Goal: Book appointment/travel/reservation

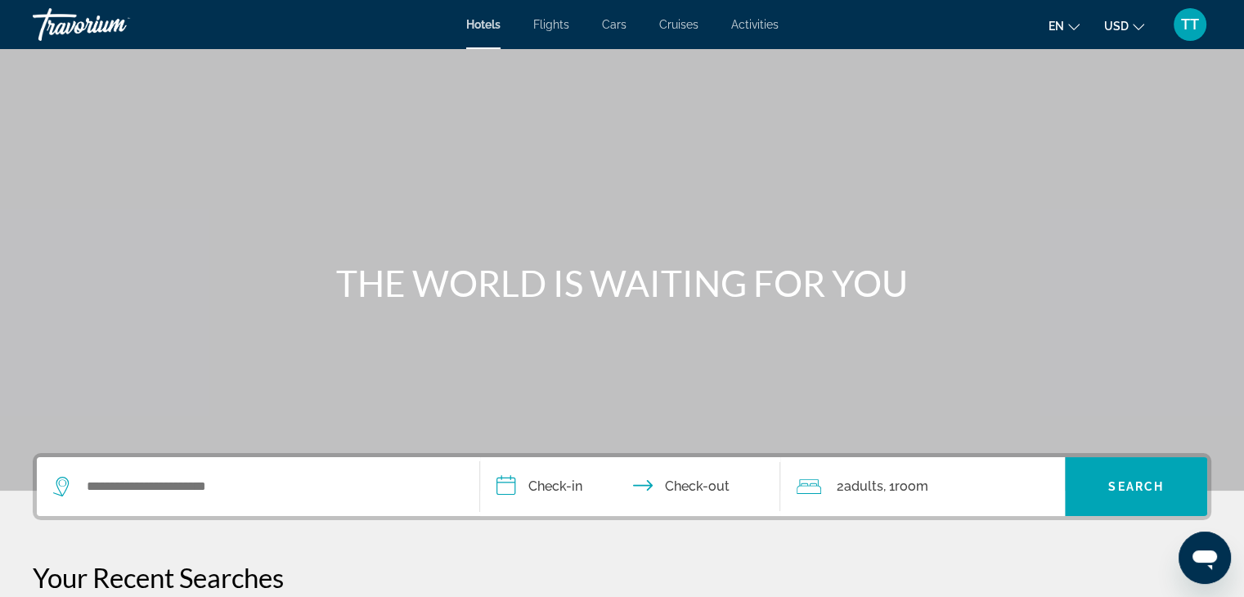
click at [599, 27] on li "Cars" at bounding box center [613, 24] width 57 height 13
click at [614, 20] on span "Cars" at bounding box center [614, 24] width 25 height 13
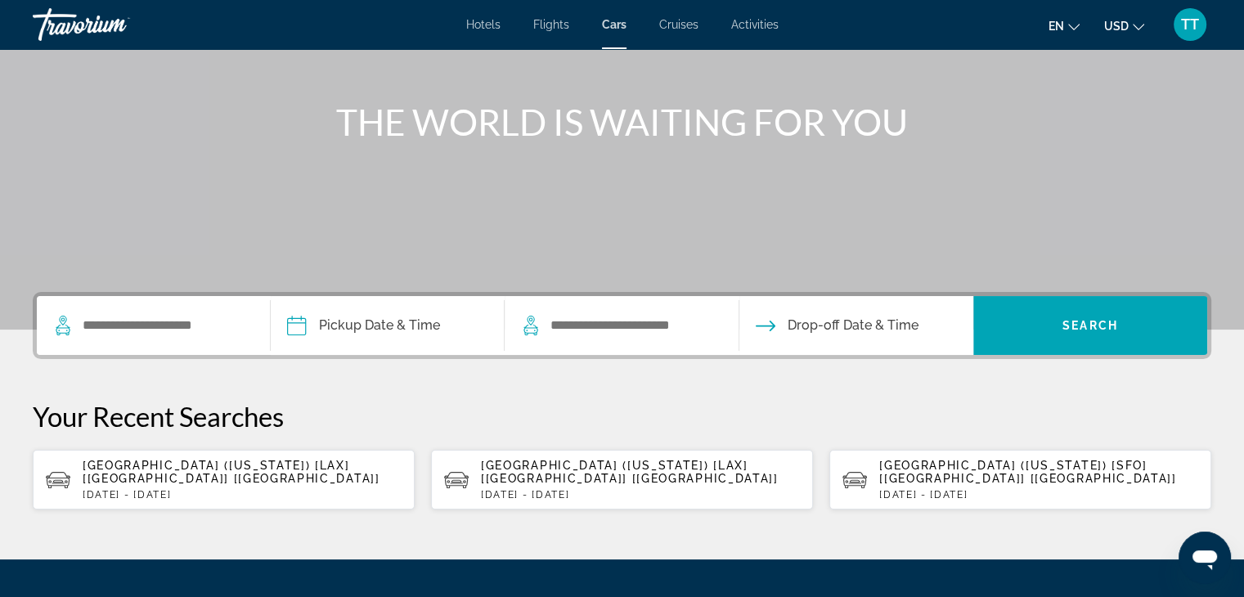
scroll to position [164, 0]
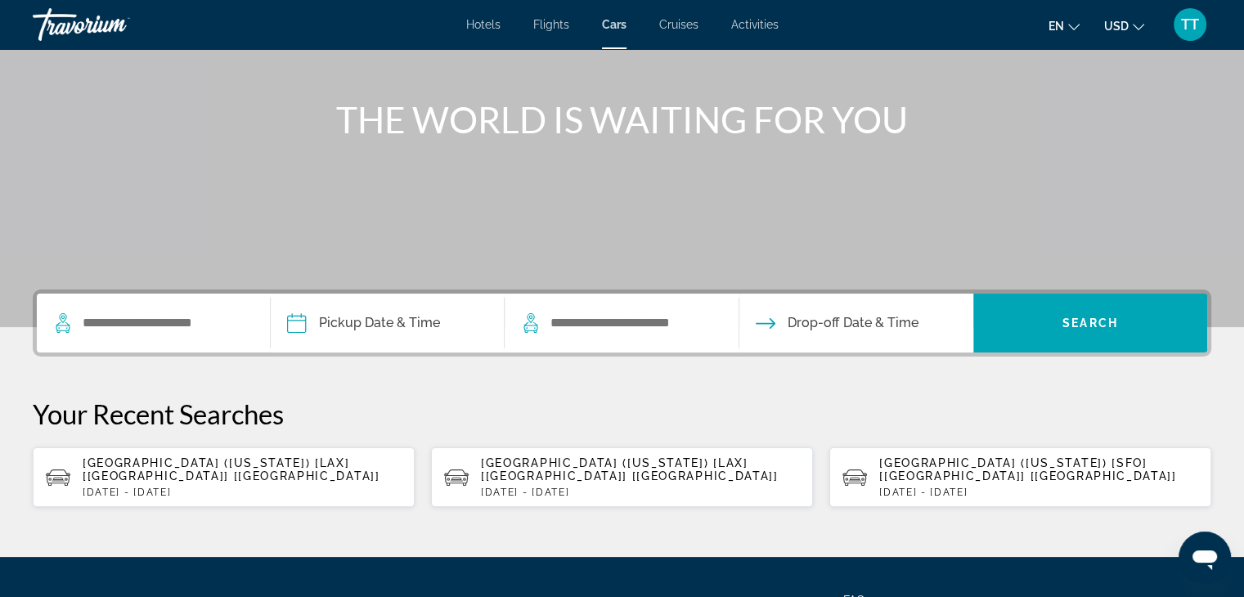
click at [137, 486] on p "Sat, 27 Sep - Sun, 05 Oct" at bounding box center [242, 491] width 319 height 11
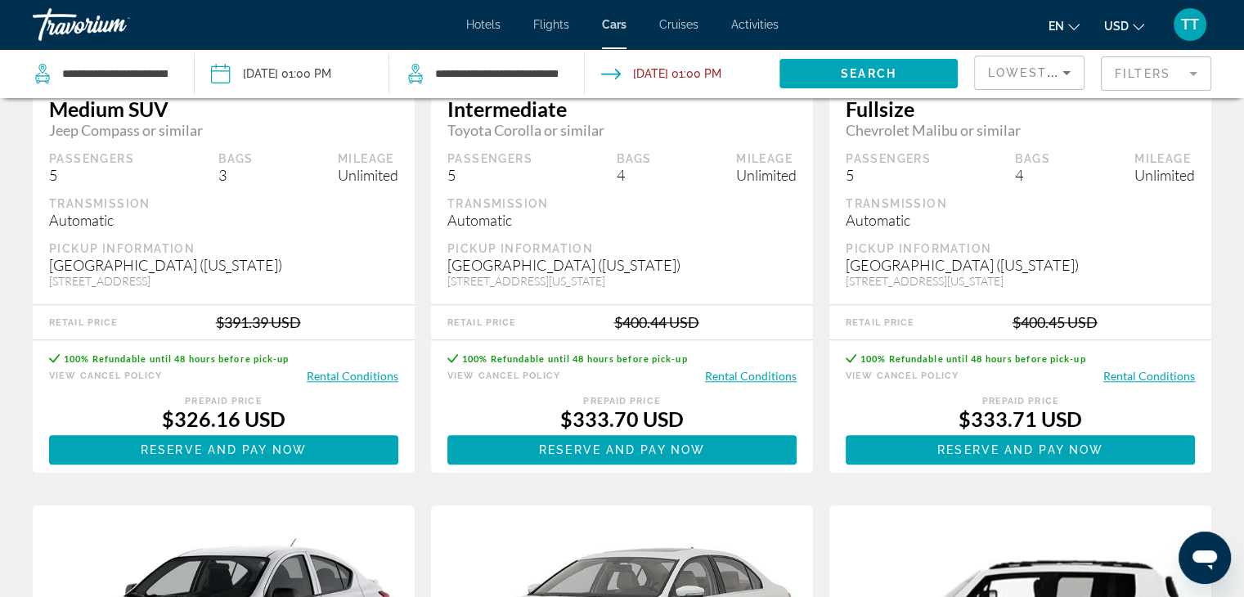
scroll to position [1717, 0]
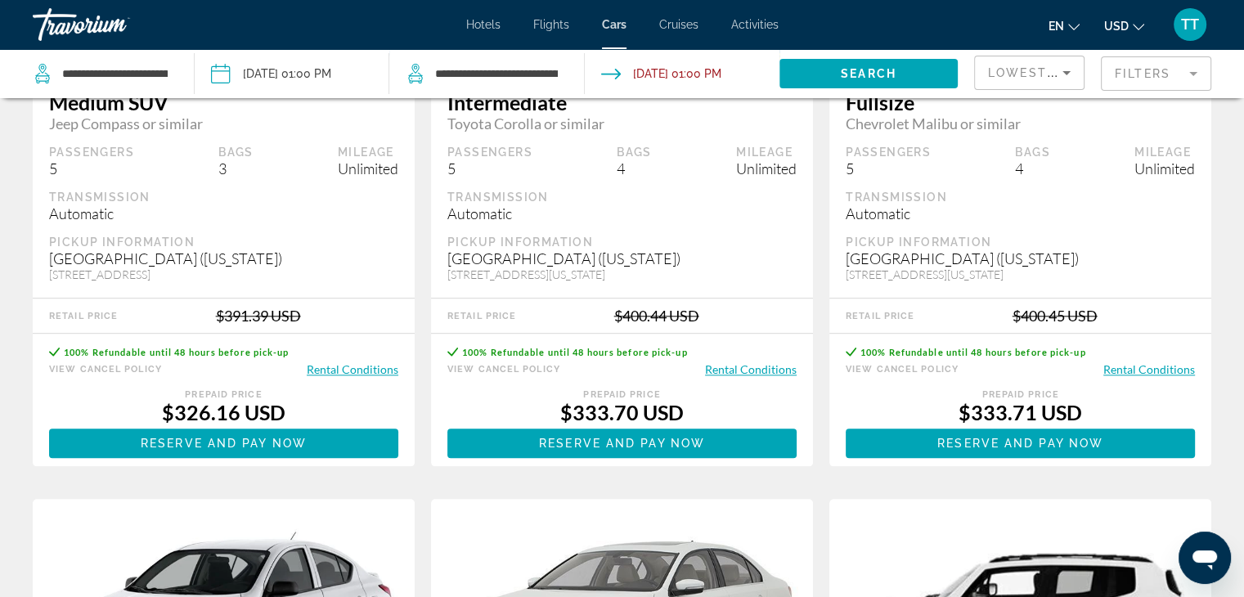
click at [1114, 36] on button "USD USD ($) MXN (Mex$) CAD (Can$) GBP (£) EUR (€) AUD (A$) NZD (NZ$) CNY (CN¥)" at bounding box center [1124, 26] width 40 height 24
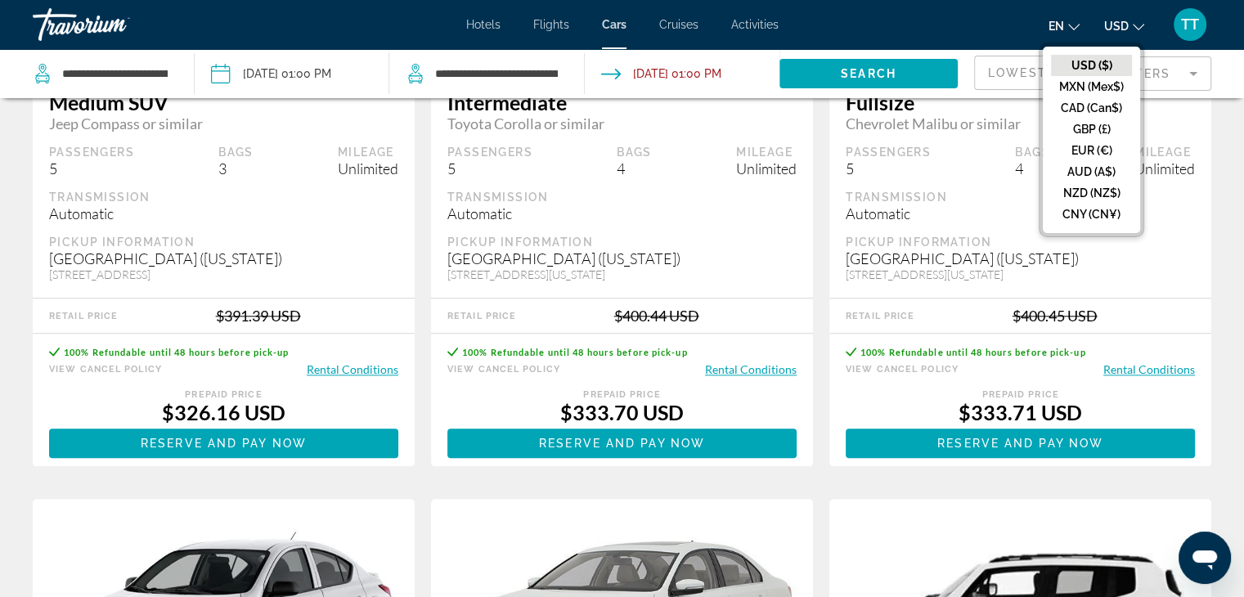
click at [1115, 154] on button "EUR (€)" at bounding box center [1091, 150] width 81 height 21
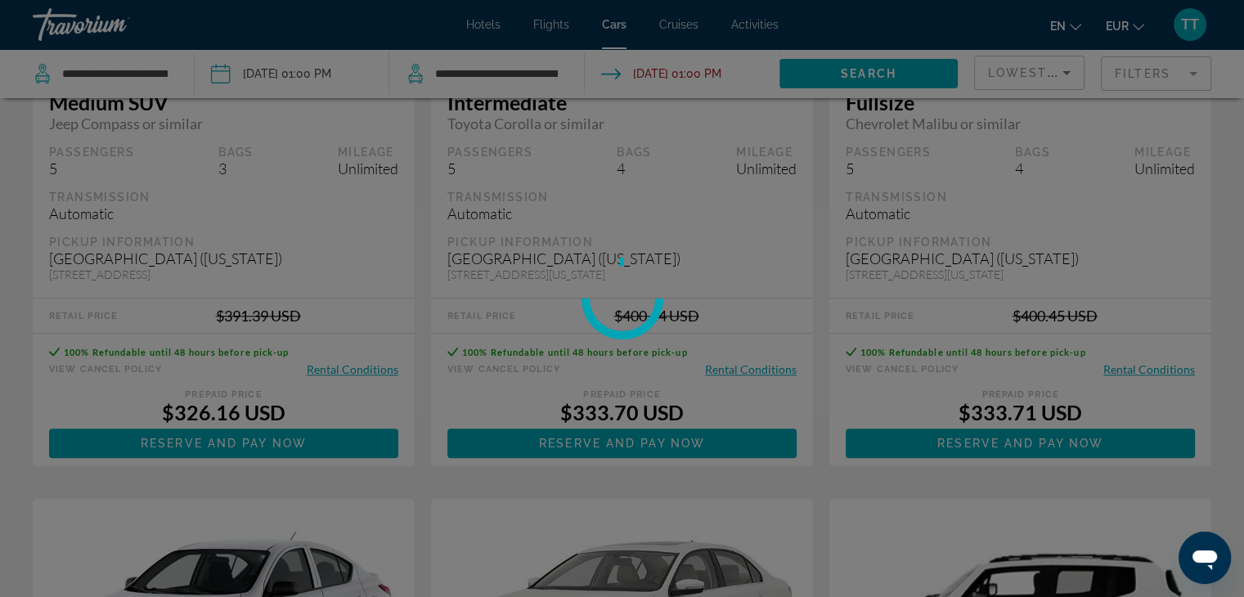
scroll to position [0, 0]
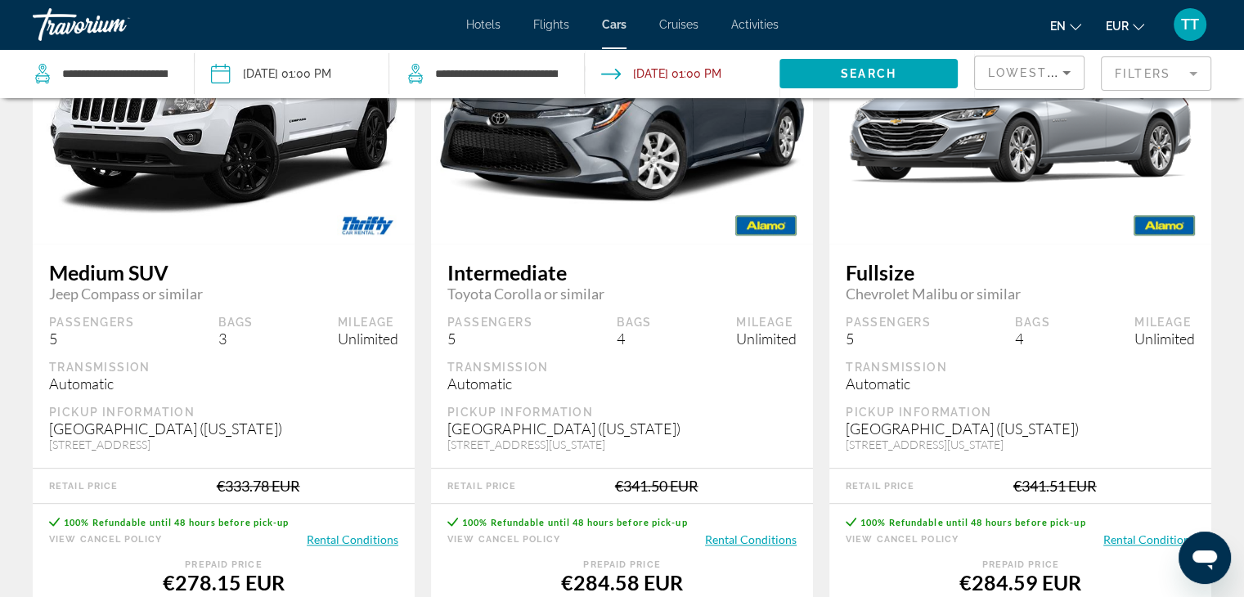
scroll to position [1717, 0]
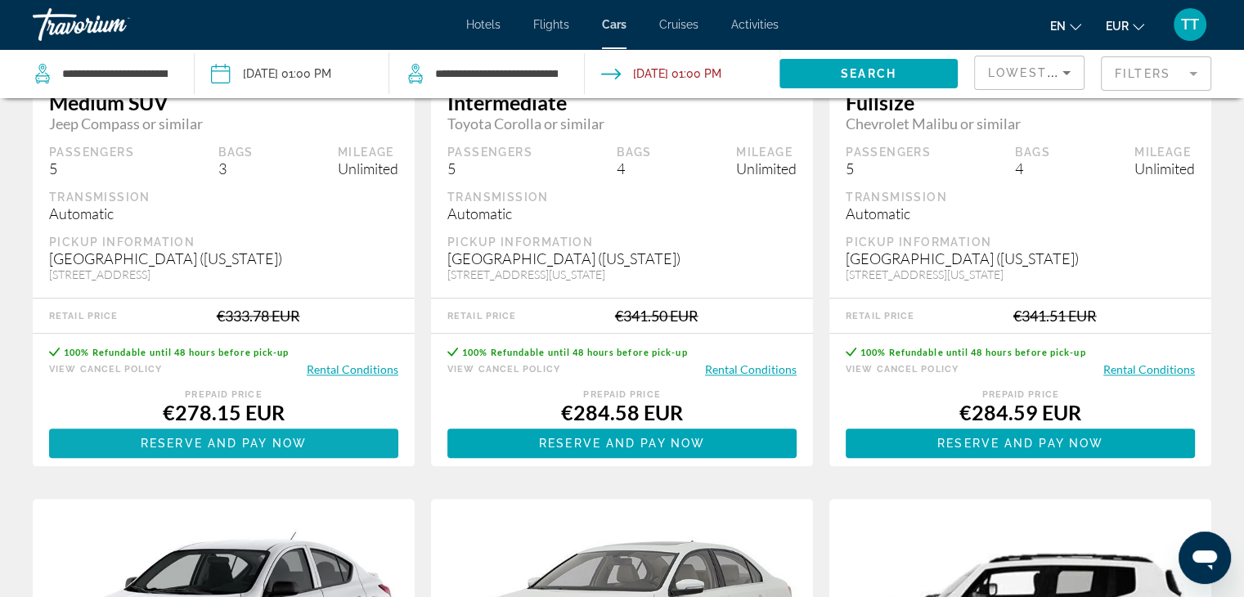
click at [246, 450] on span "Reserve and pay now" at bounding box center [224, 443] width 166 height 13
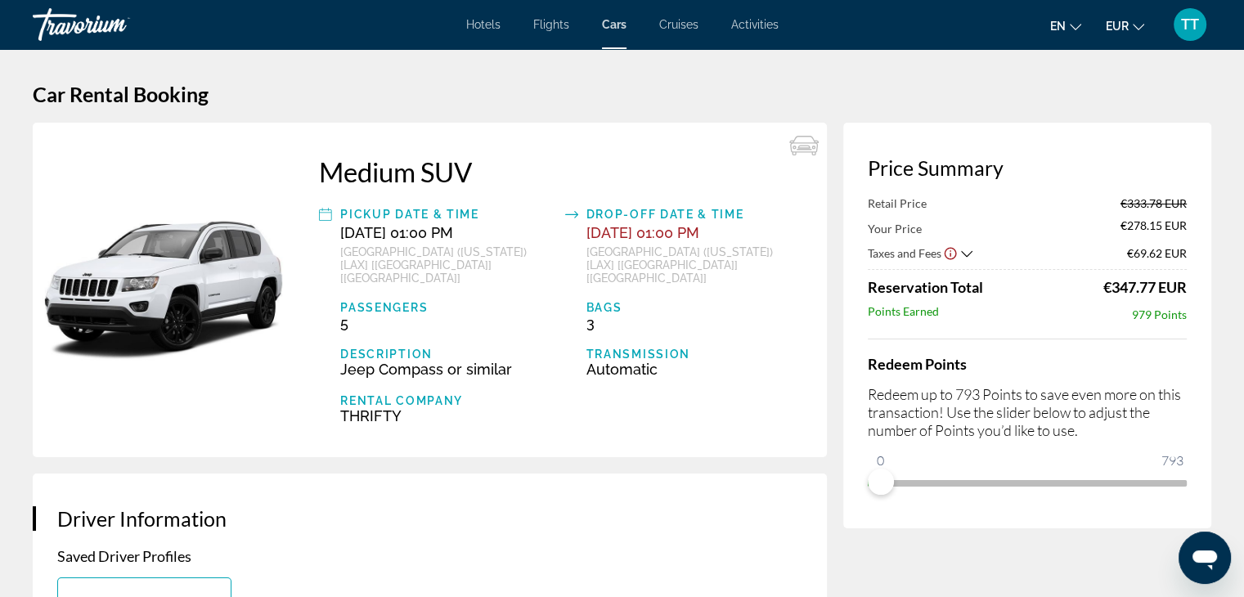
click at [493, 27] on span "Hotels" at bounding box center [483, 24] width 34 height 13
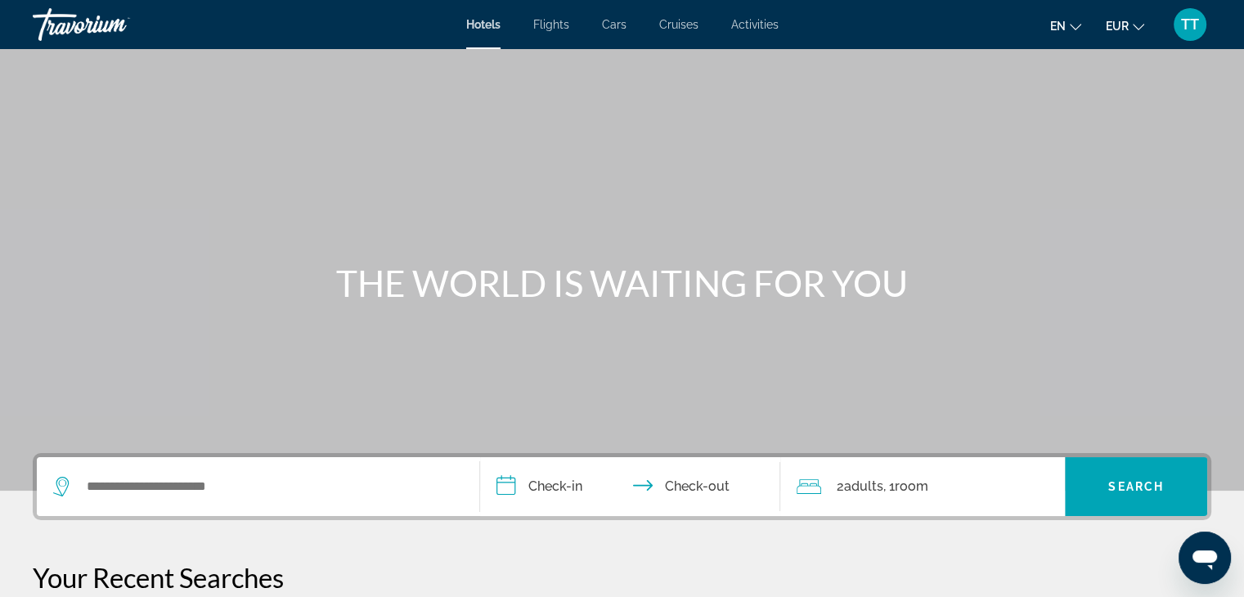
click at [272, 471] on div "Search widget" at bounding box center [258, 486] width 410 height 59
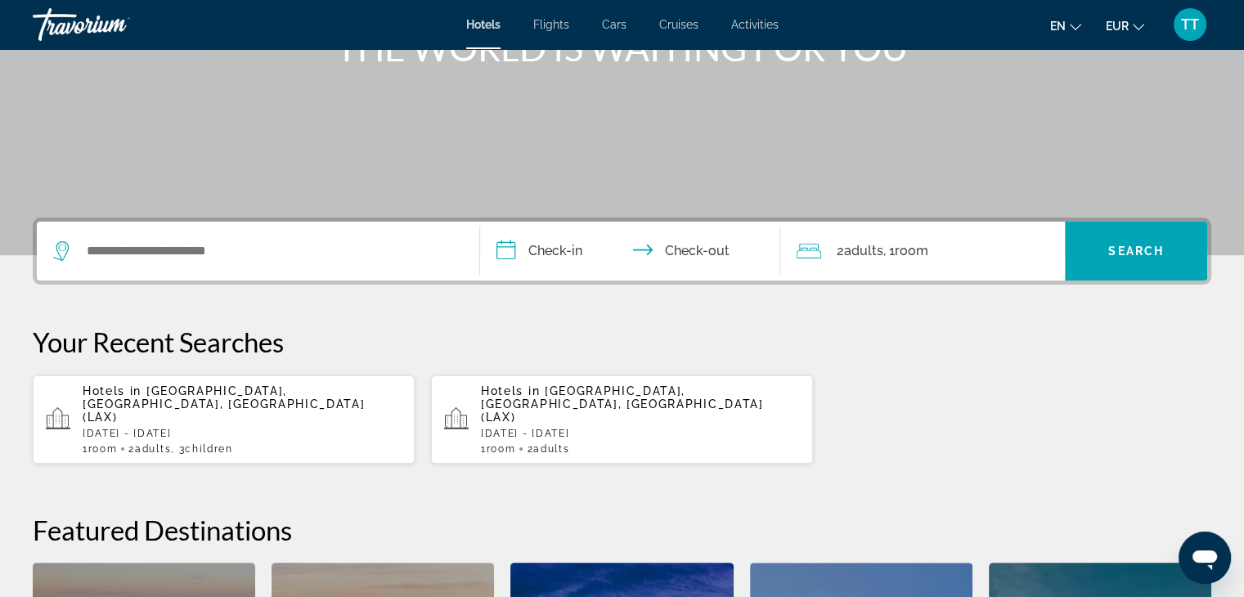
scroll to position [154, 0]
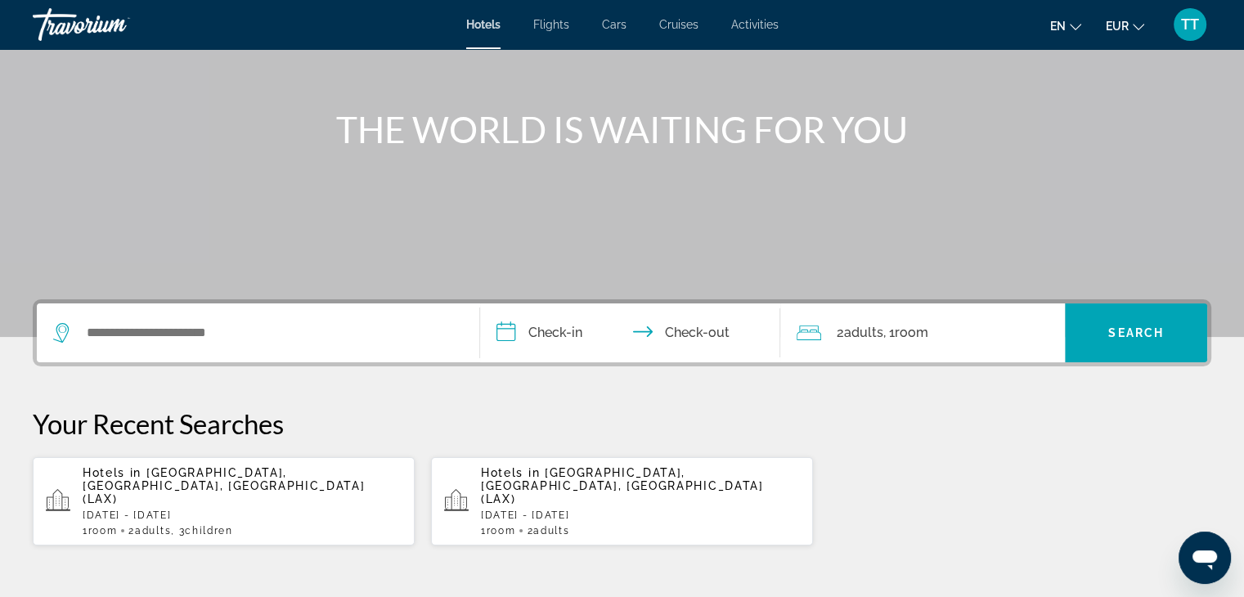
click at [319, 310] on div "Search widget" at bounding box center [258, 332] width 410 height 59
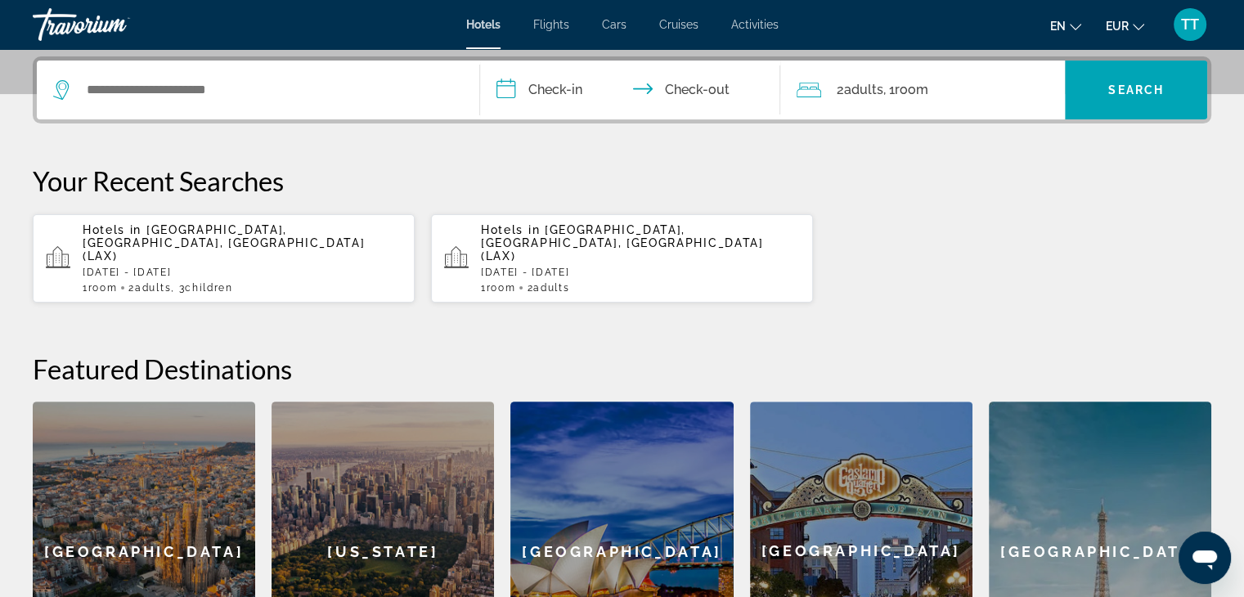
scroll to position [399, 0]
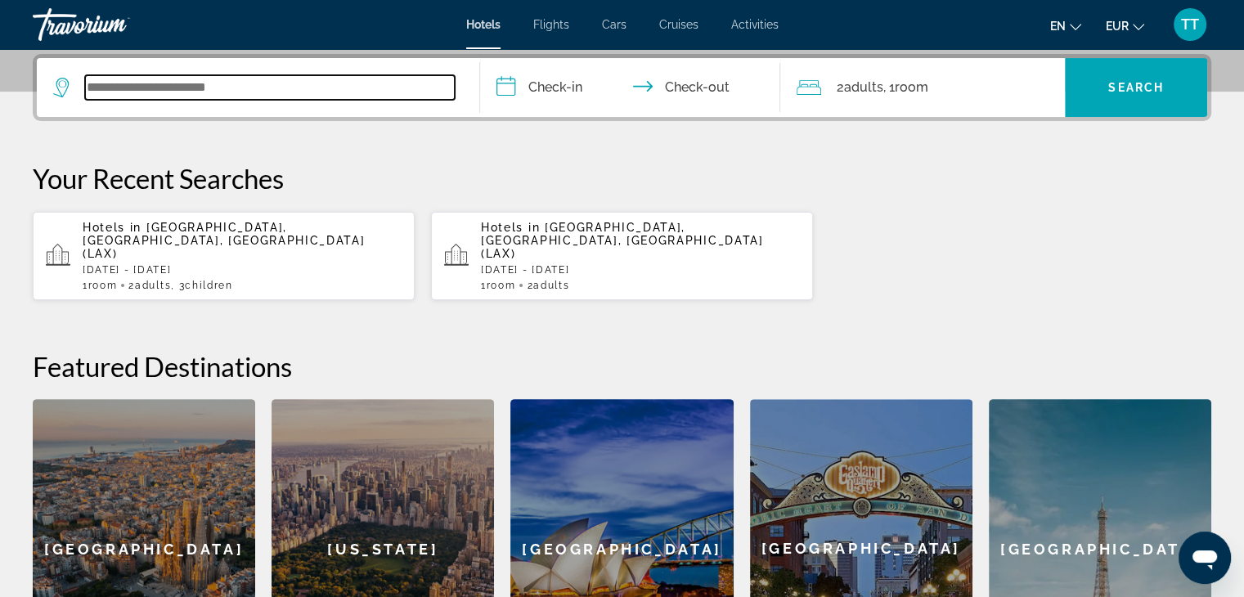
click at [239, 94] on input "Search widget" at bounding box center [270, 87] width 370 height 25
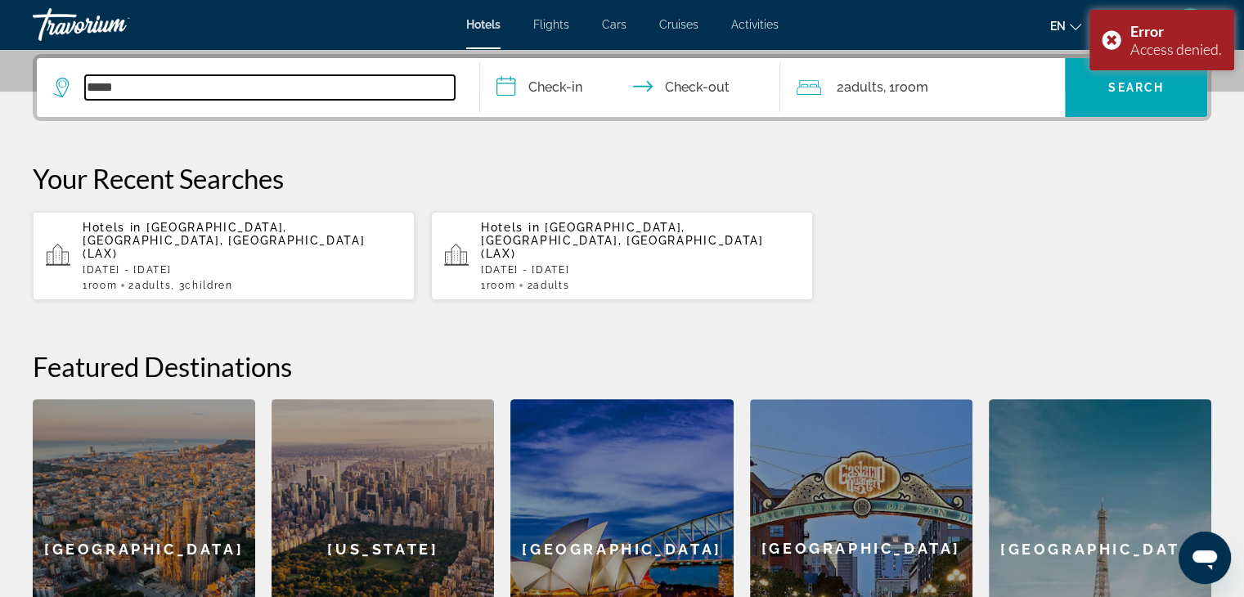
click at [255, 79] on input "*****" at bounding box center [270, 87] width 370 height 25
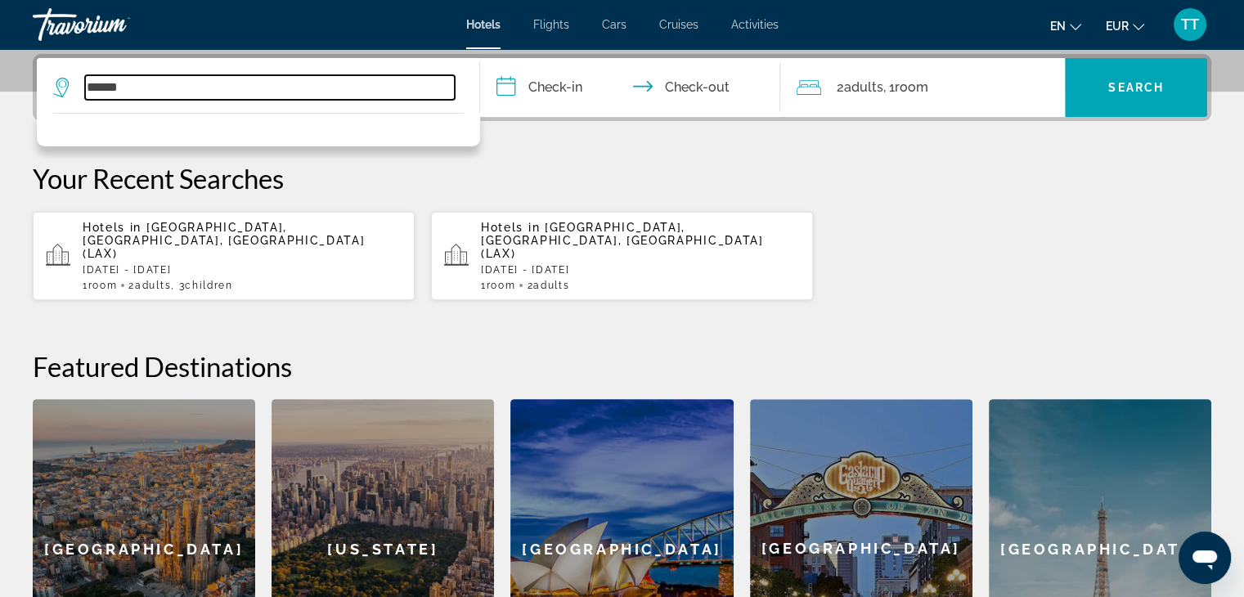
type input "*******"
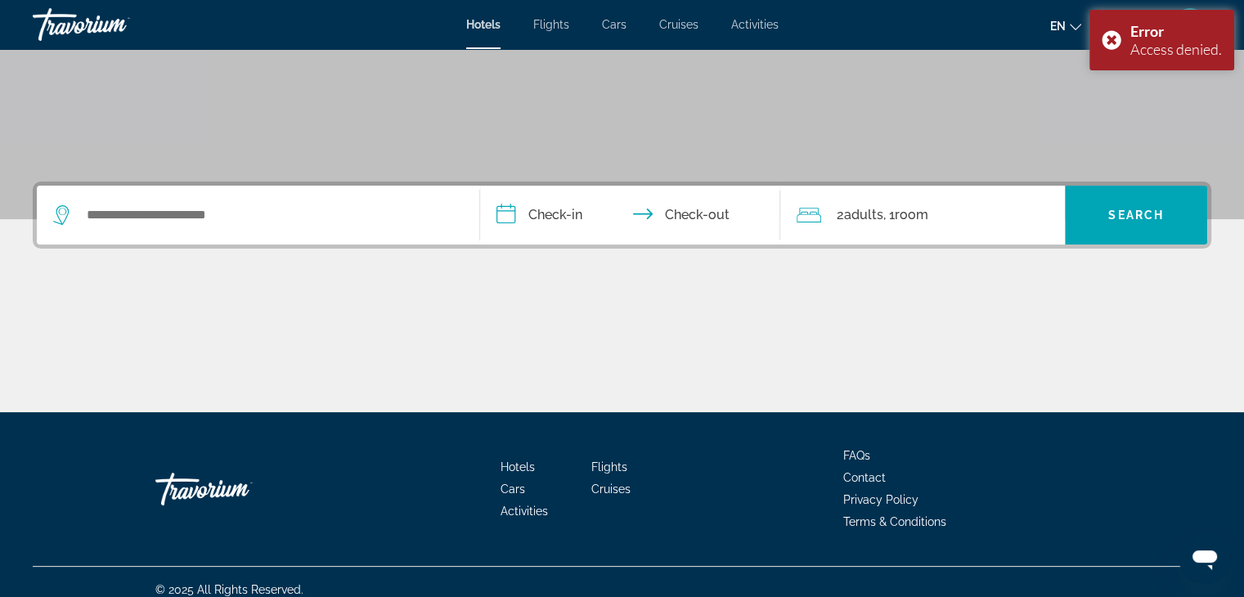
scroll to position [287, 0]
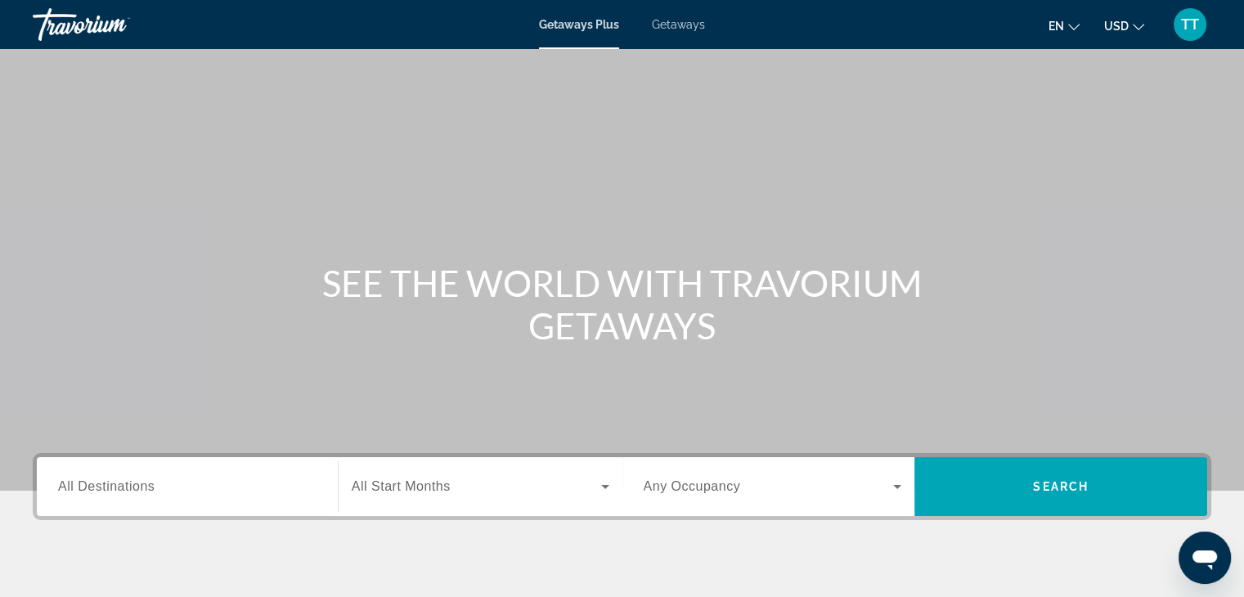
click at [124, 482] on span "All Destinations" at bounding box center [106, 486] width 96 height 14
click at [124, 482] on input "Destination All Destinations" at bounding box center [187, 487] width 258 height 20
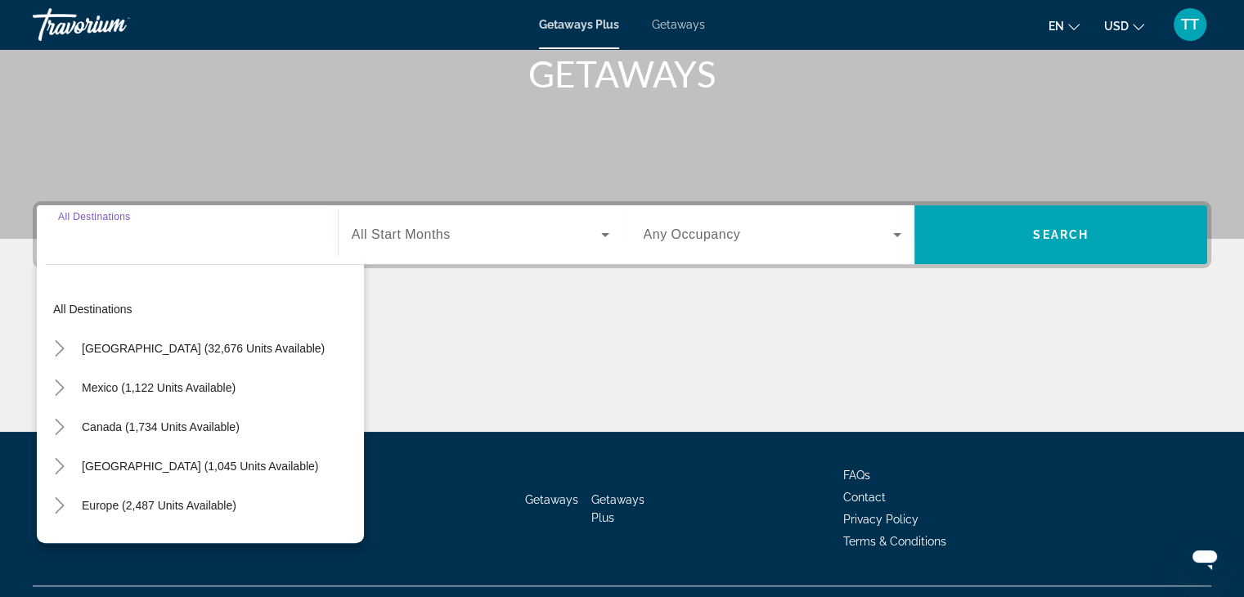
scroll to position [287, 0]
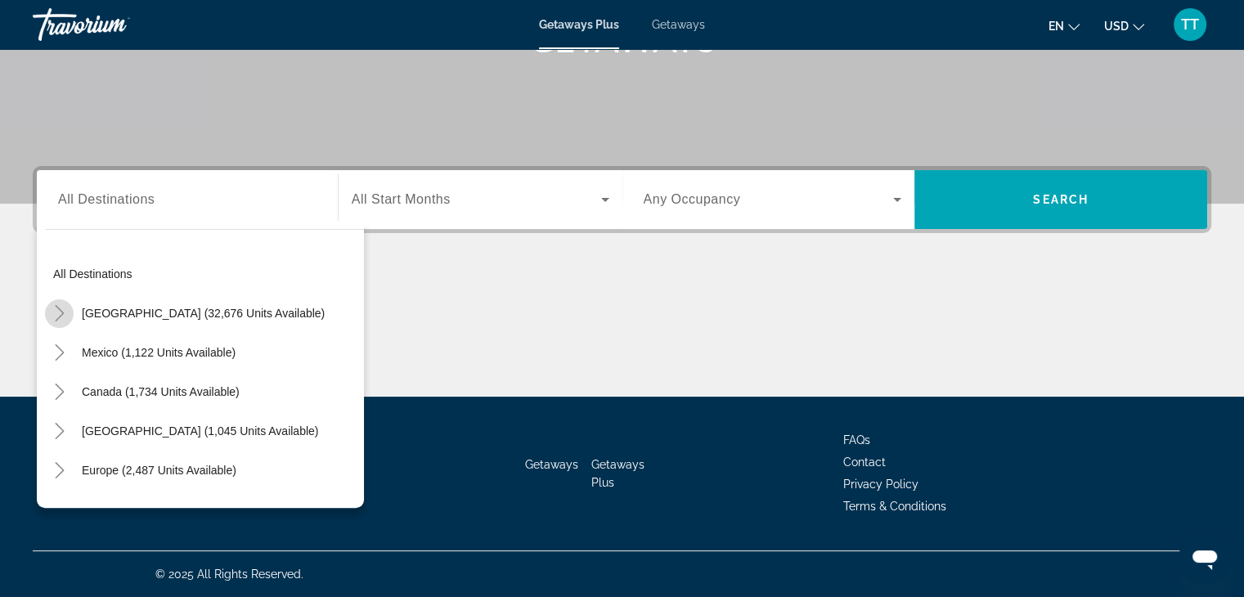
click at [54, 312] on icon "Toggle United States (32,676 units available)" at bounding box center [60, 313] width 16 height 16
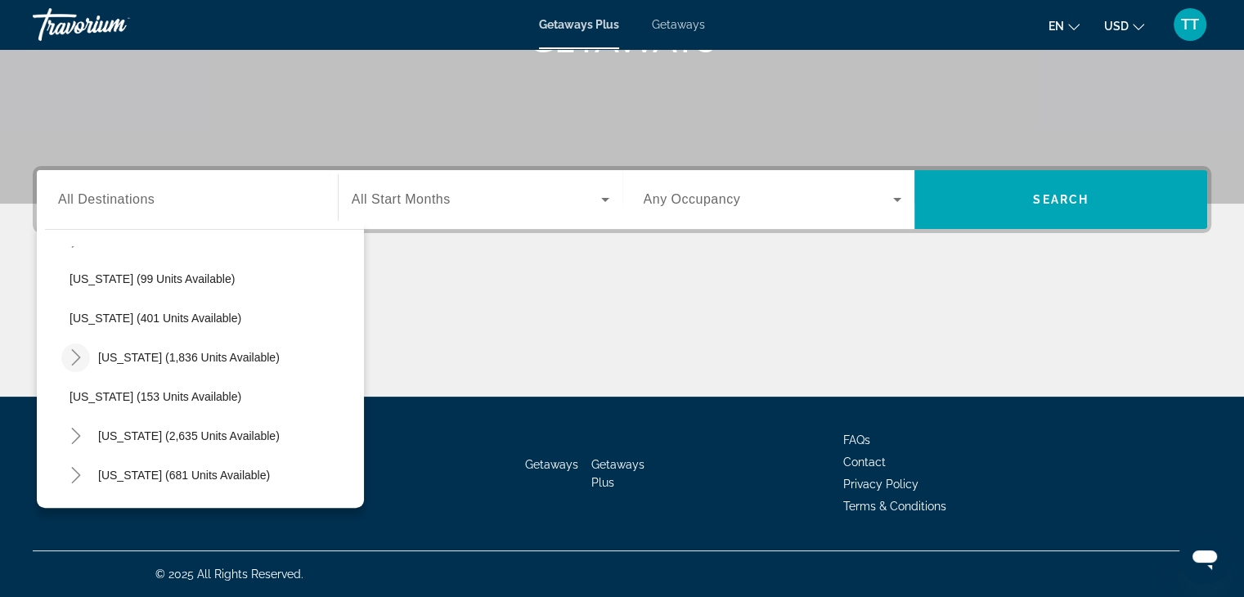
scroll to position [783, 0]
click at [76, 363] on mat-icon "Toggle Nevada (2,635 units available)" at bounding box center [75, 354] width 29 height 29
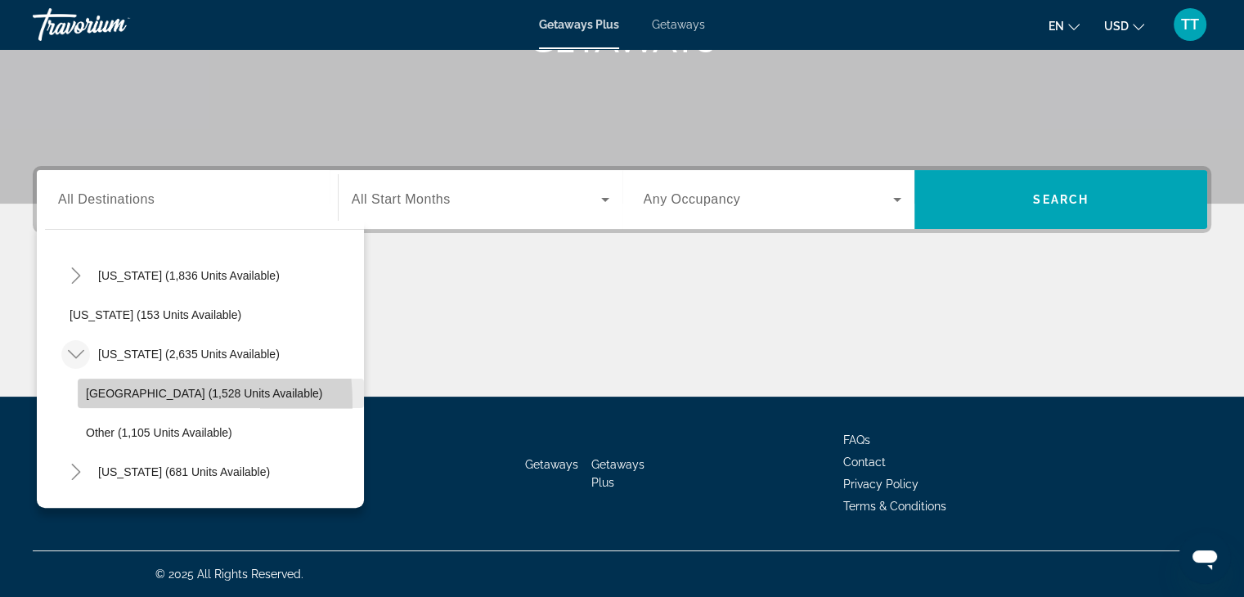
click at [98, 403] on span "Search widget" at bounding box center [221, 393] width 286 height 39
type input "**********"
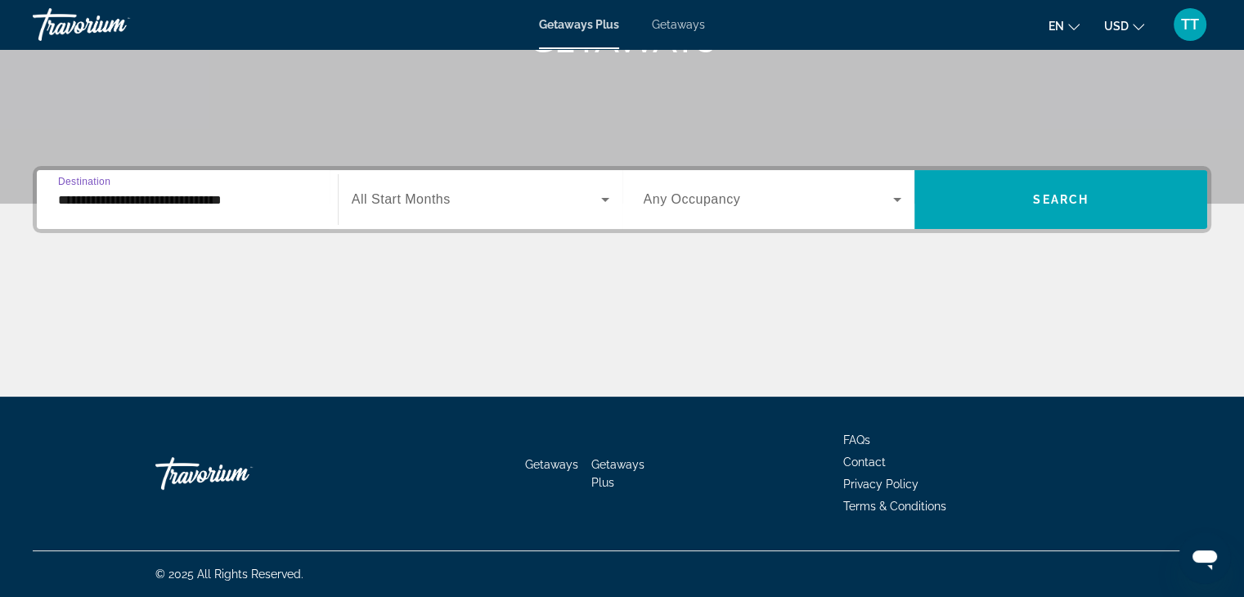
click at [430, 191] on div "Start Month All Start Months" at bounding box center [481, 200] width 258 height 46
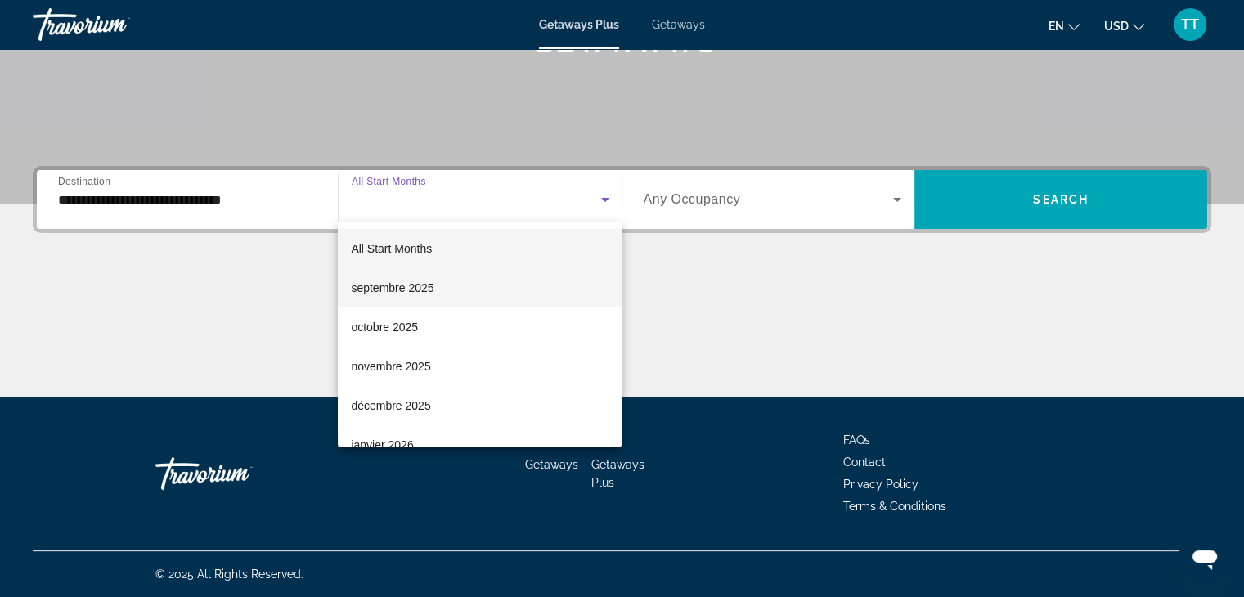
click at [426, 294] on span "septembre 2025" at bounding box center [392, 288] width 83 height 20
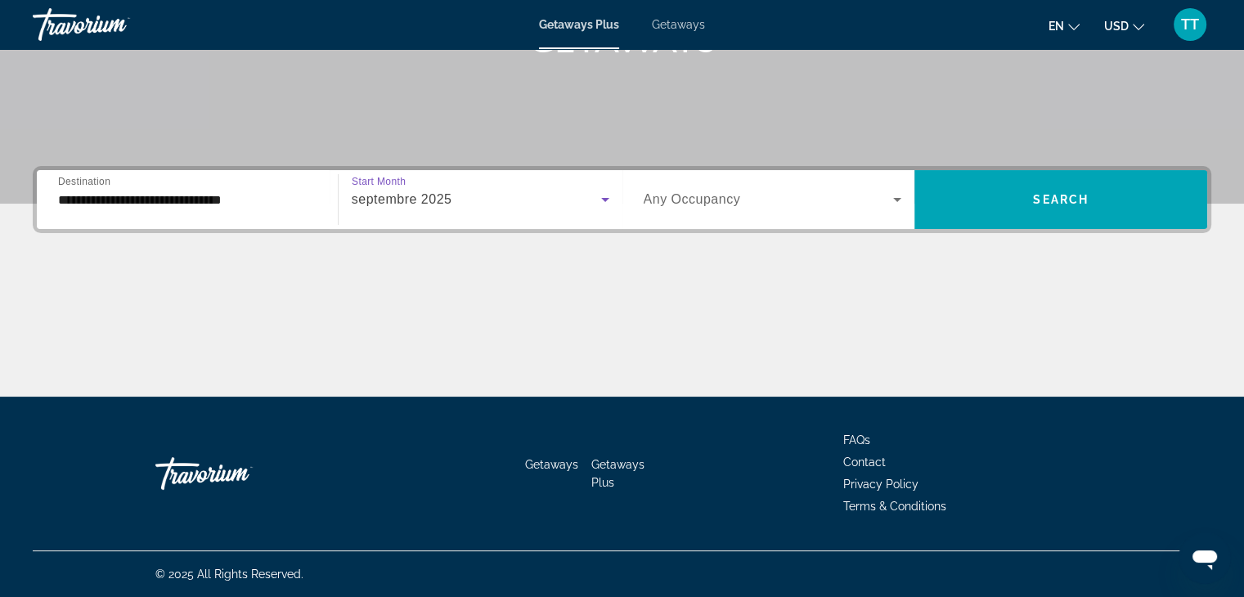
click at [782, 172] on div "Occupancy Any Occupancy" at bounding box center [772, 199] width 285 height 59
click at [834, 215] on div "Search widget" at bounding box center [772, 200] width 258 height 46
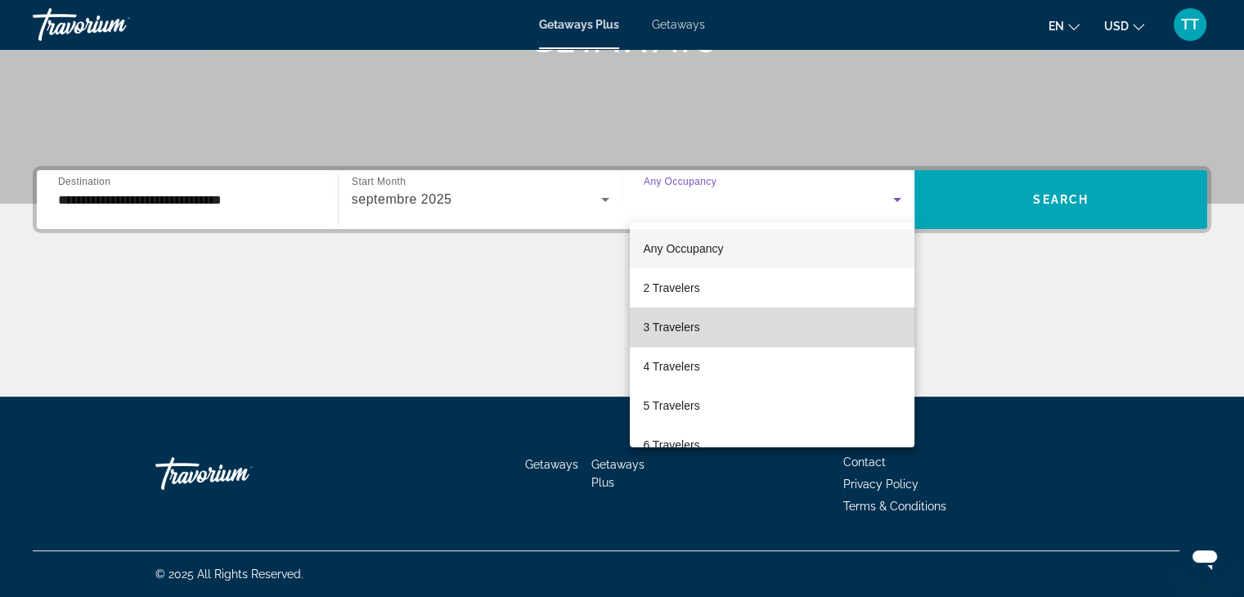
drag, startPoint x: 827, startPoint y: 344, endPoint x: 830, endPoint y: 327, distance: 17.3
click at [825, 341] on mat-option "3 Travelers" at bounding box center [772, 326] width 285 height 39
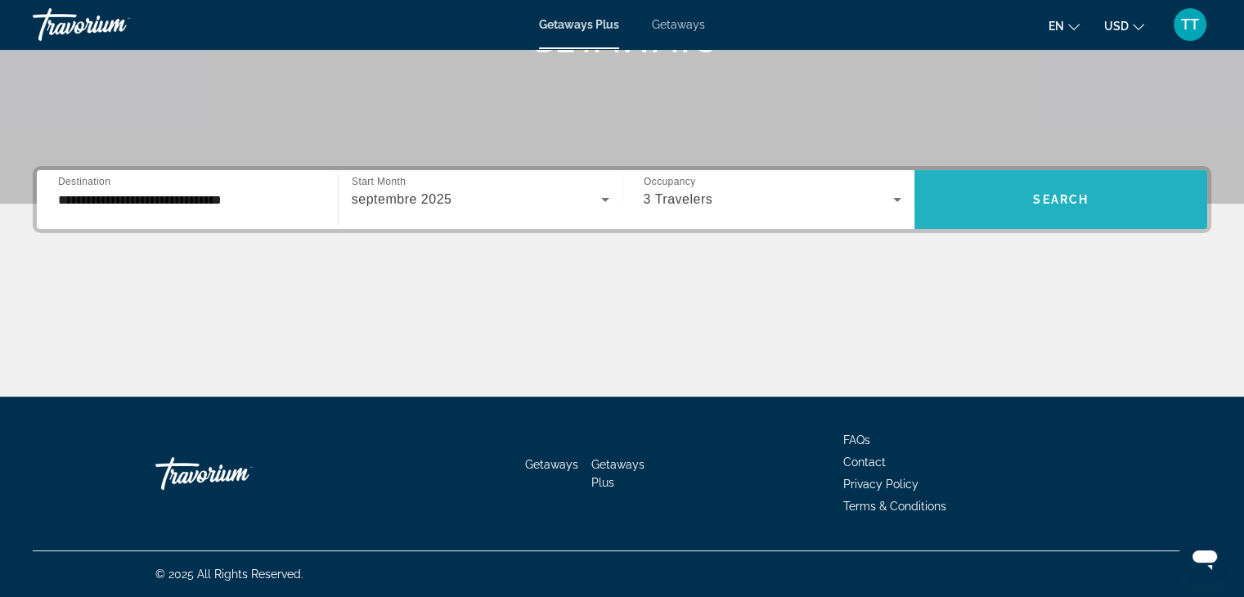
click at [1063, 217] on span "Search widget" at bounding box center [1060, 199] width 293 height 39
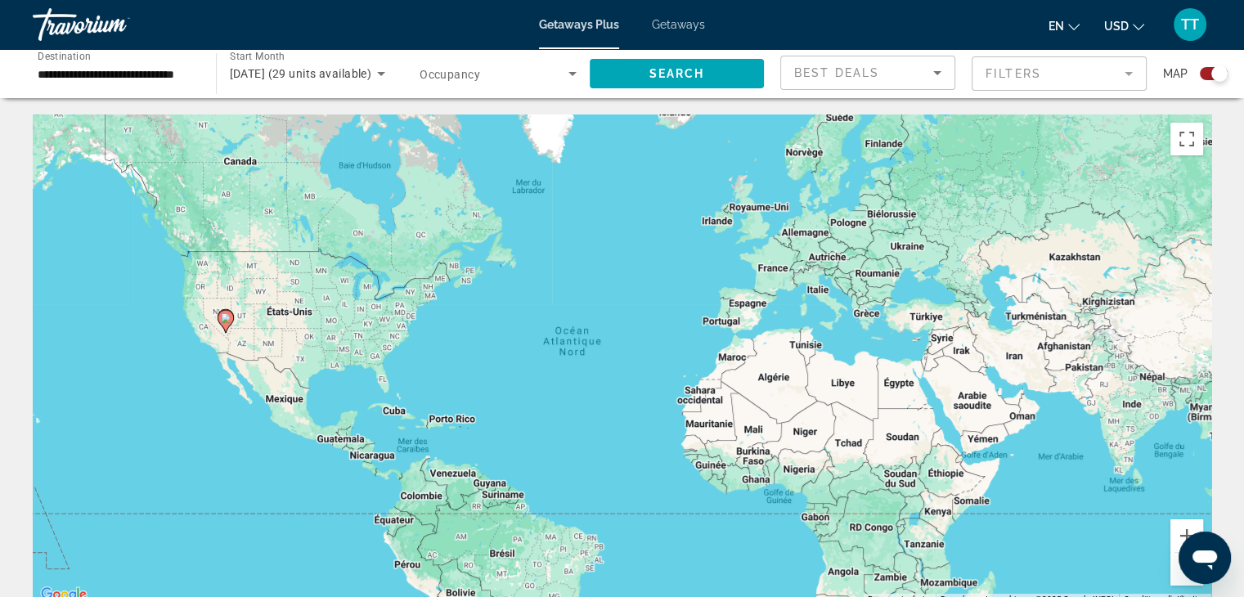
scroll to position [2, 0]
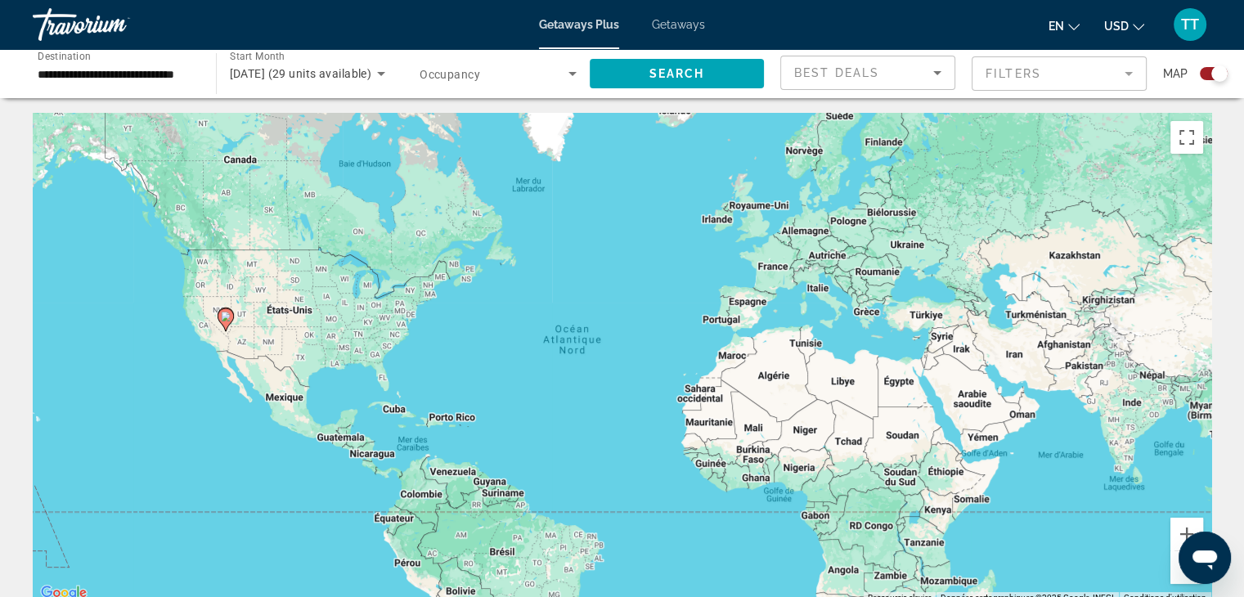
click at [226, 320] on image "Main content" at bounding box center [226, 317] width 10 height 10
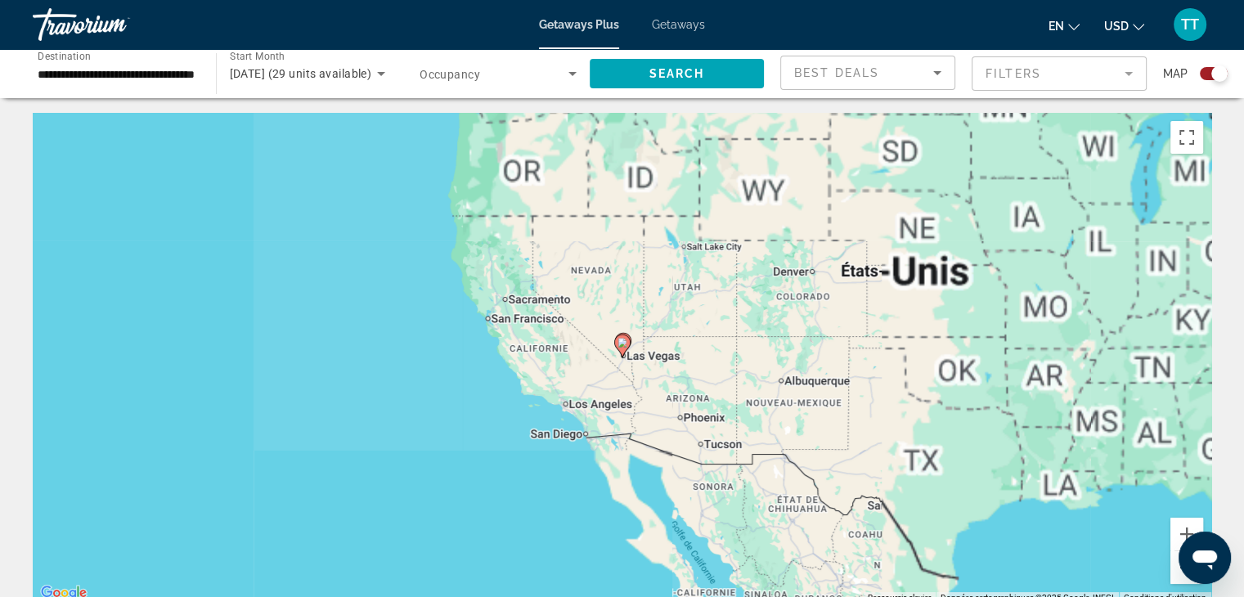
scroll to position [0, 0]
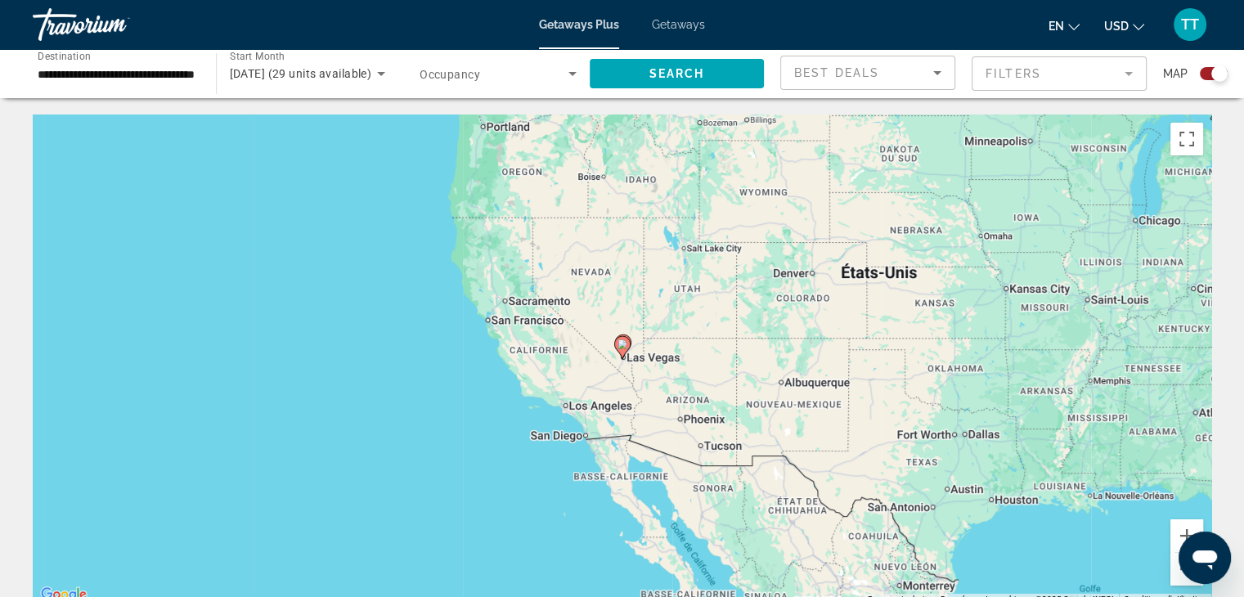
click at [627, 354] on gmp-advanced-marker "Main content" at bounding box center [622, 347] width 16 height 25
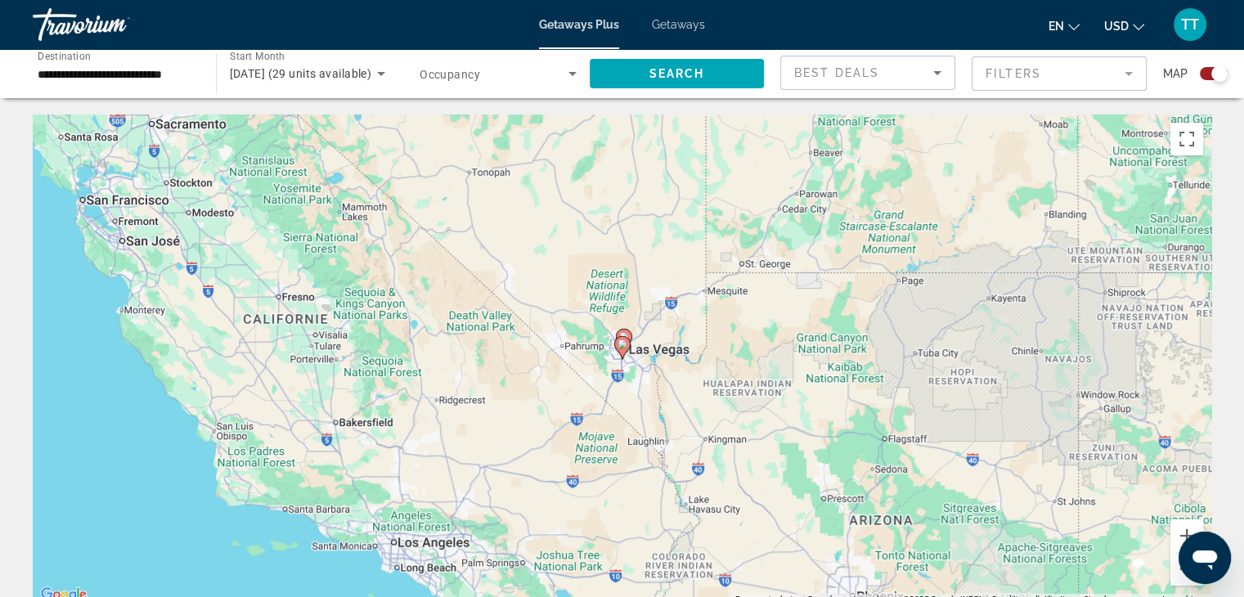
click at [634, 361] on div "Pour naviguer, appuyez sur les touches fléchées. Pour activer le glissement ave…" at bounding box center [622, 359] width 1178 height 491
click at [624, 347] on image "Main content" at bounding box center [622, 344] width 10 height 10
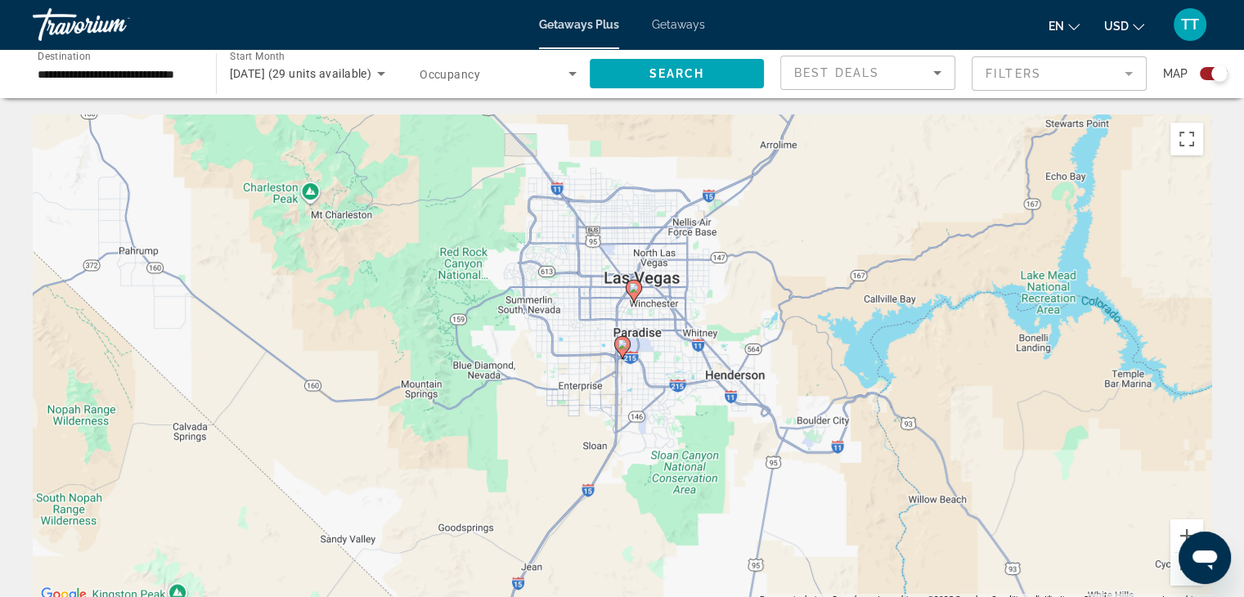
click at [632, 288] on image "Main content" at bounding box center [634, 288] width 10 height 10
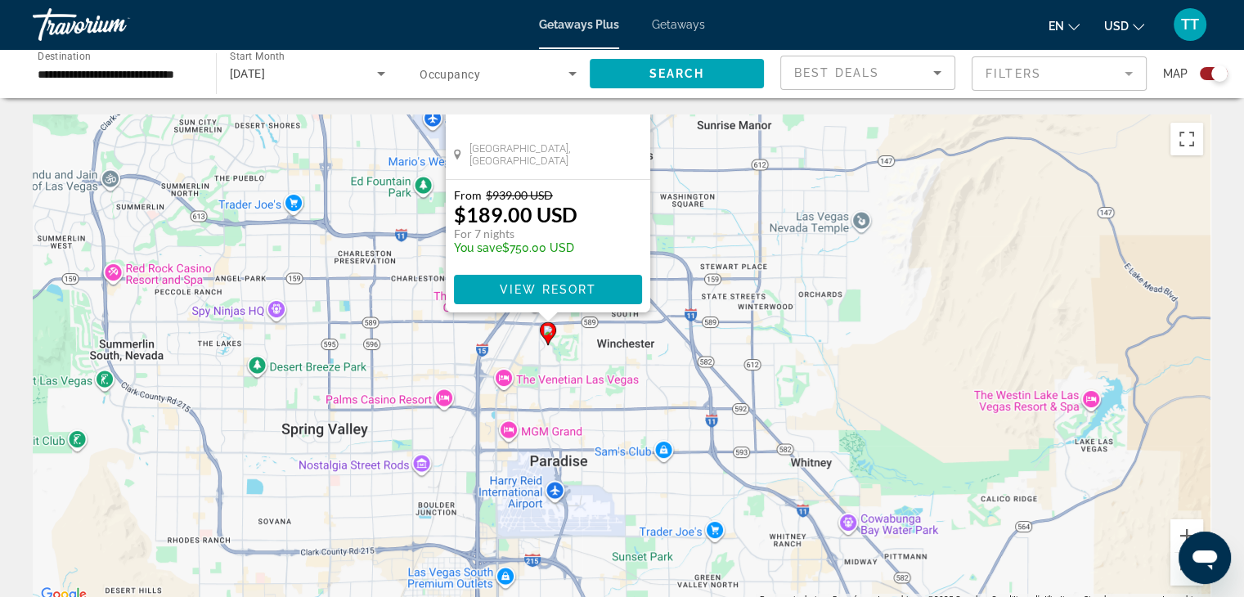
drag, startPoint x: 785, startPoint y: 457, endPoint x: 592, endPoint y: 464, distance: 193.1
click at [712, 210] on div "Pour activer le glissement avec le clavier, appuyez sur Alt+Entrée. Une fois ce…" at bounding box center [622, 359] width 1178 height 491
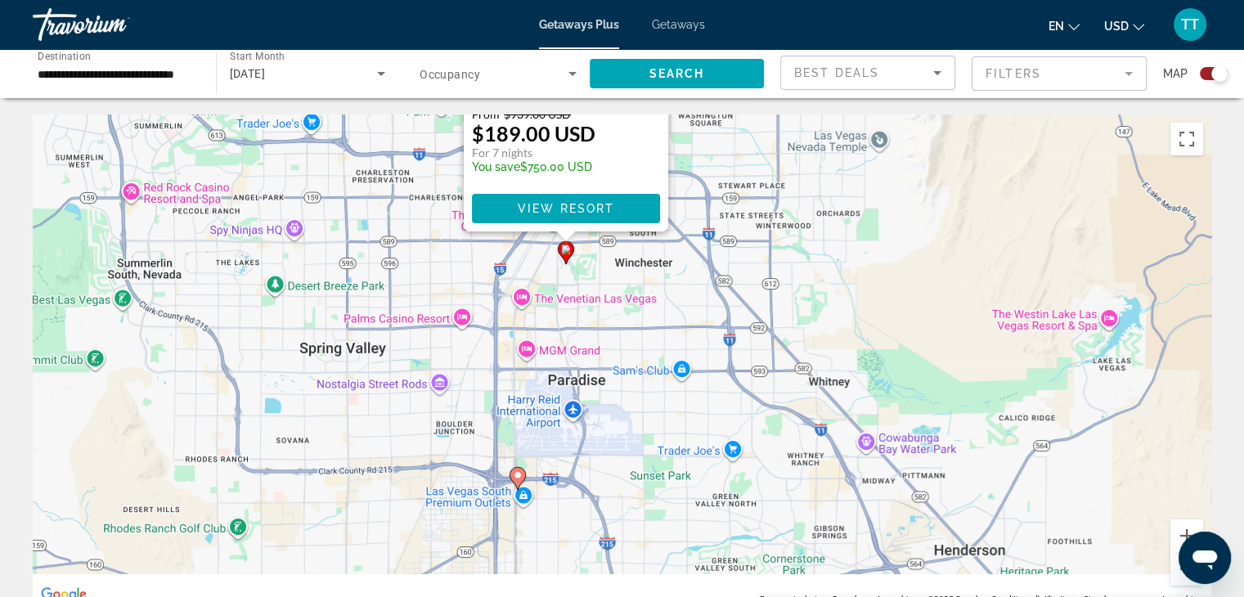
drag, startPoint x: 697, startPoint y: 431, endPoint x: 611, endPoint y: 473, distance: 95.4
click at [710, 370] on div "Pour activer le glissement avec le clavier, appuyez sur Alt+Entrée. Une fois ce…" at bounding box center [622, 359] width 1178 height 491
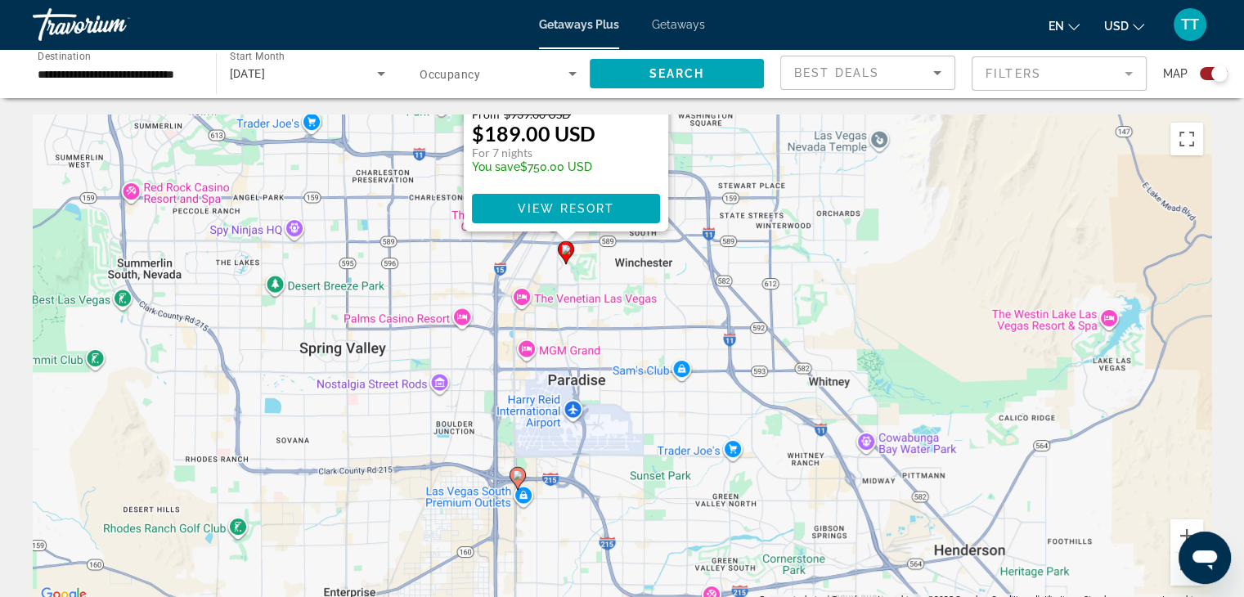
click at [520, 476] on image "Main content" at bounding box center [518, 475] width 10 height 10
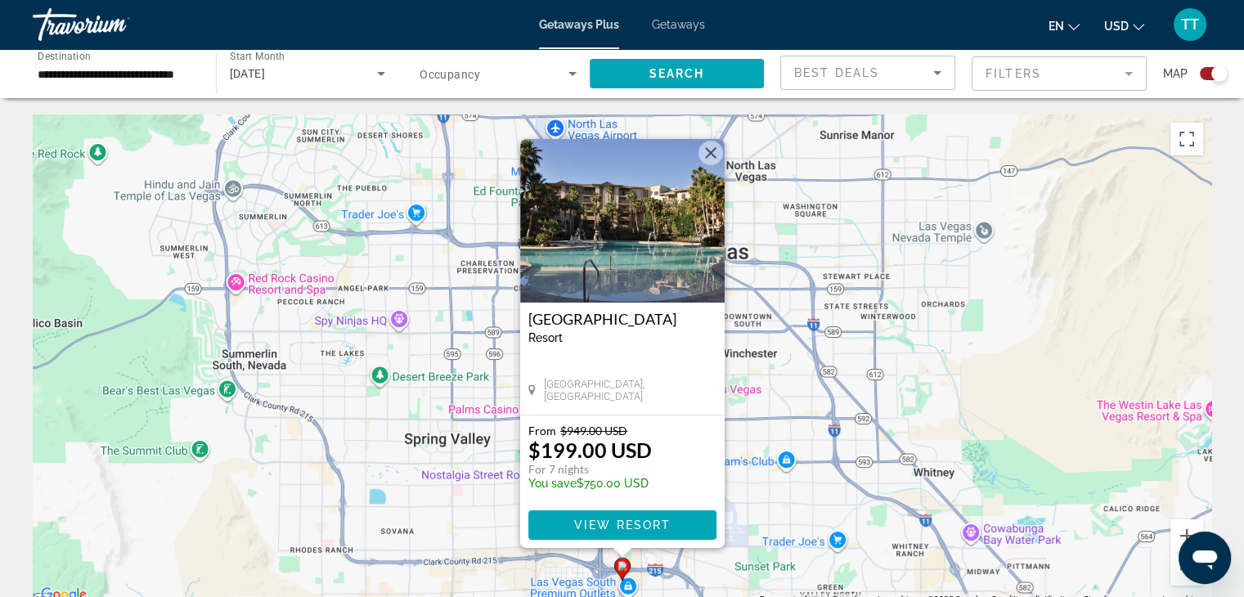
click at [708, 156] on button "Fermer" at bounding box center [710, 153] width 25 height 25
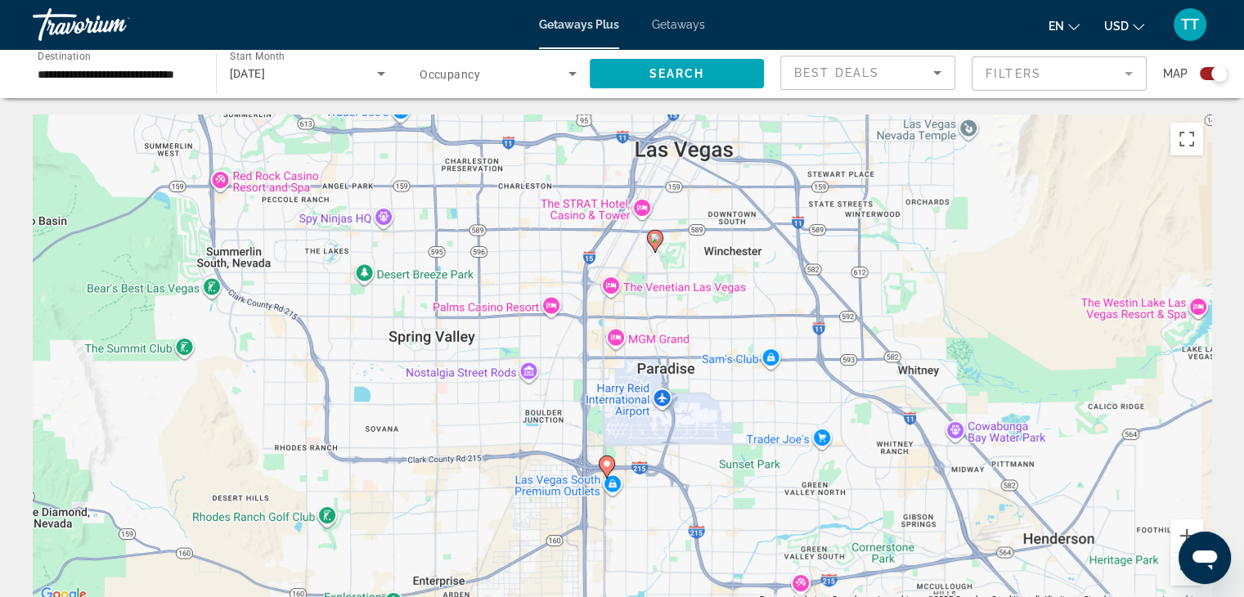
drag, startPoint x: 734, startPoint y: 450, endPoint x: 719, endPoint y: 343, distance: 109.0
click at [719, 343] on div "Pour activer le glissement avec le clavier, appuyez sur Alt+Entrée. Une fois ce…" at bounding box center [622, 359] width 1178 height 491
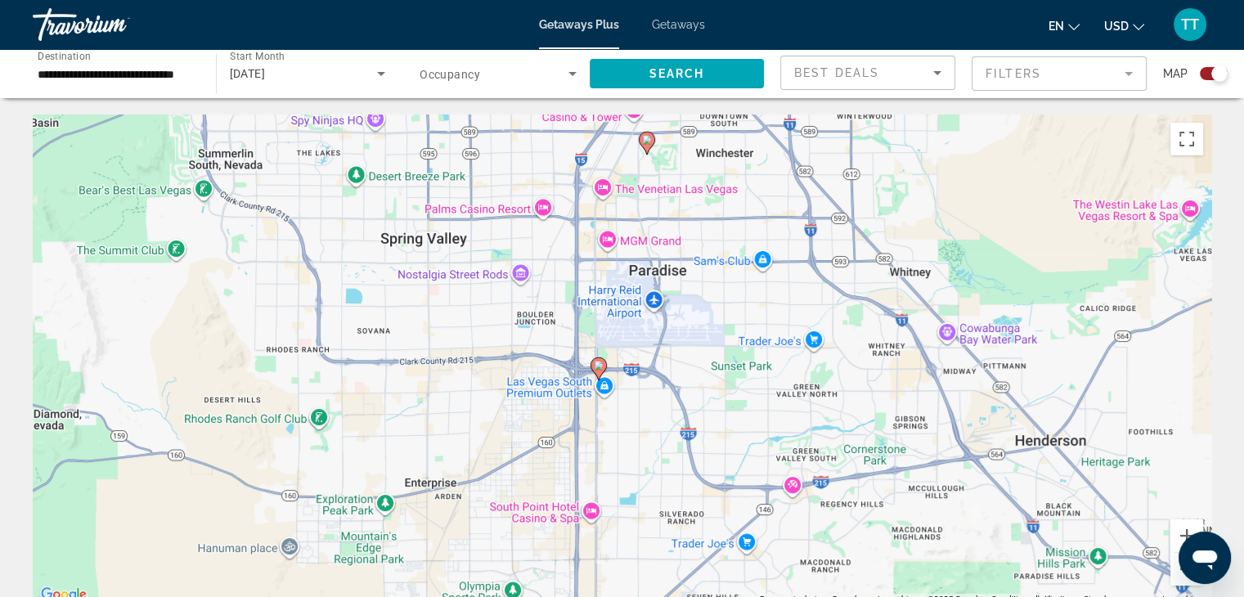
drag, startPoint x: 625, startPoint y: 534, endPoint x: 616, endPoint y: 438, distance: 96.0
click at [616, 438] on div "Pour activer le glissement avec le clavier, appuyez sur Alt+Entrée. Une fois ce…" at bounding box center [622, 359] width 1178 height 491
click at [124, 78] on input "**********" at bounding box center [116, 75] width 157 height 20
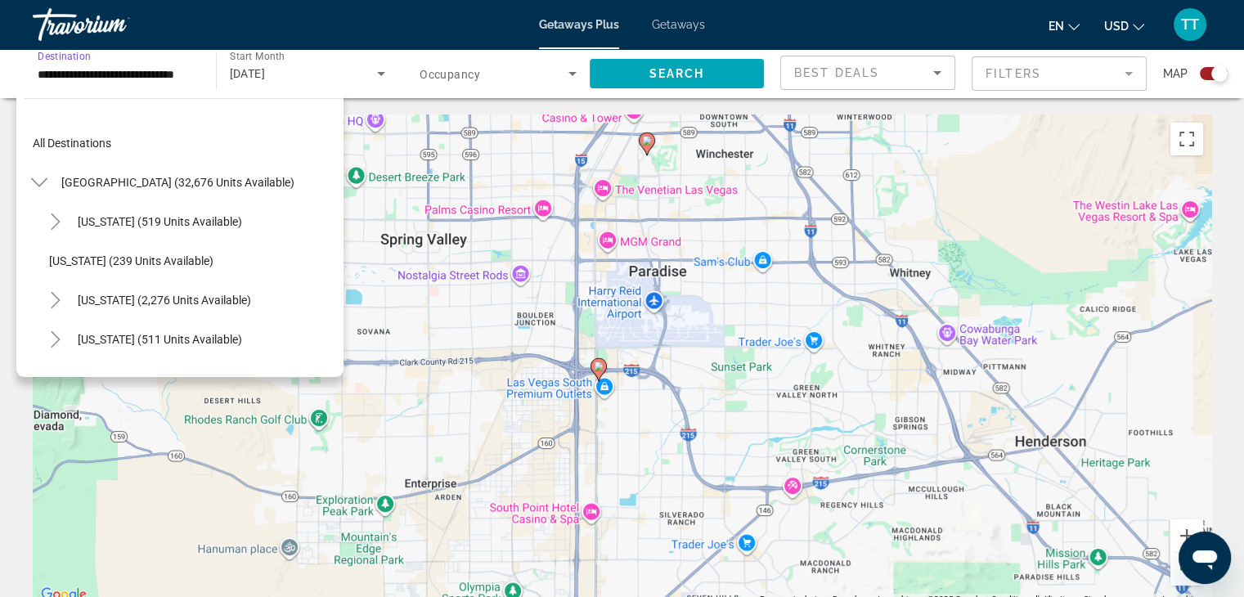
scroll to position [804, 0]
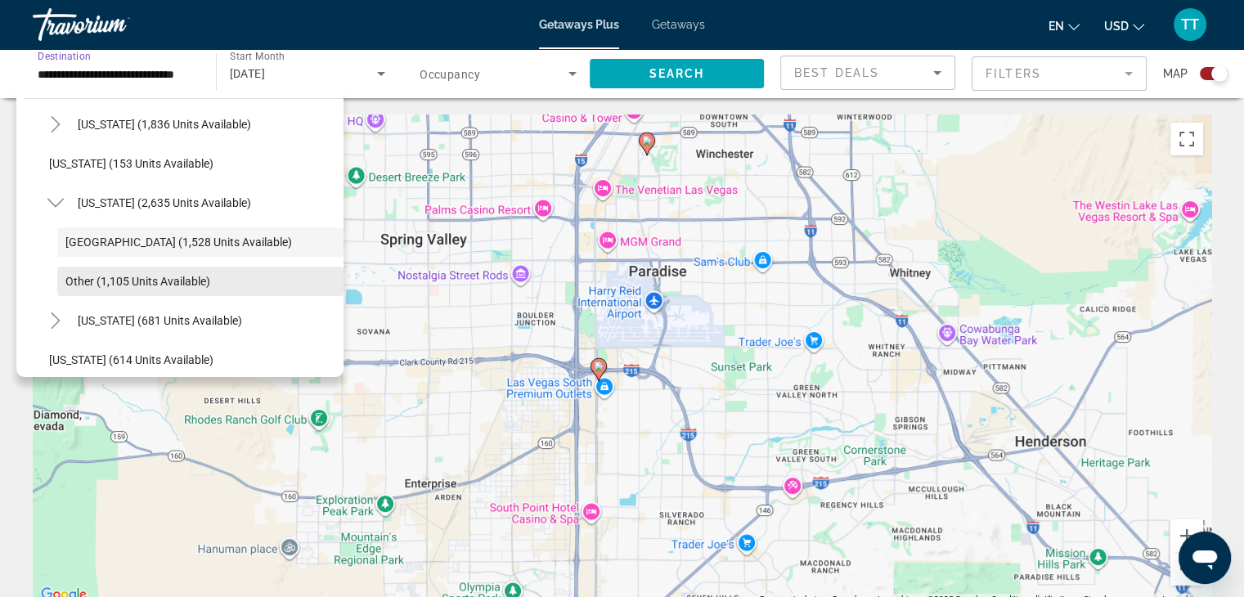
click at [191, 280] on span "Other (1,105 units available)" at bounding box center [137, 281] width 145 height 13
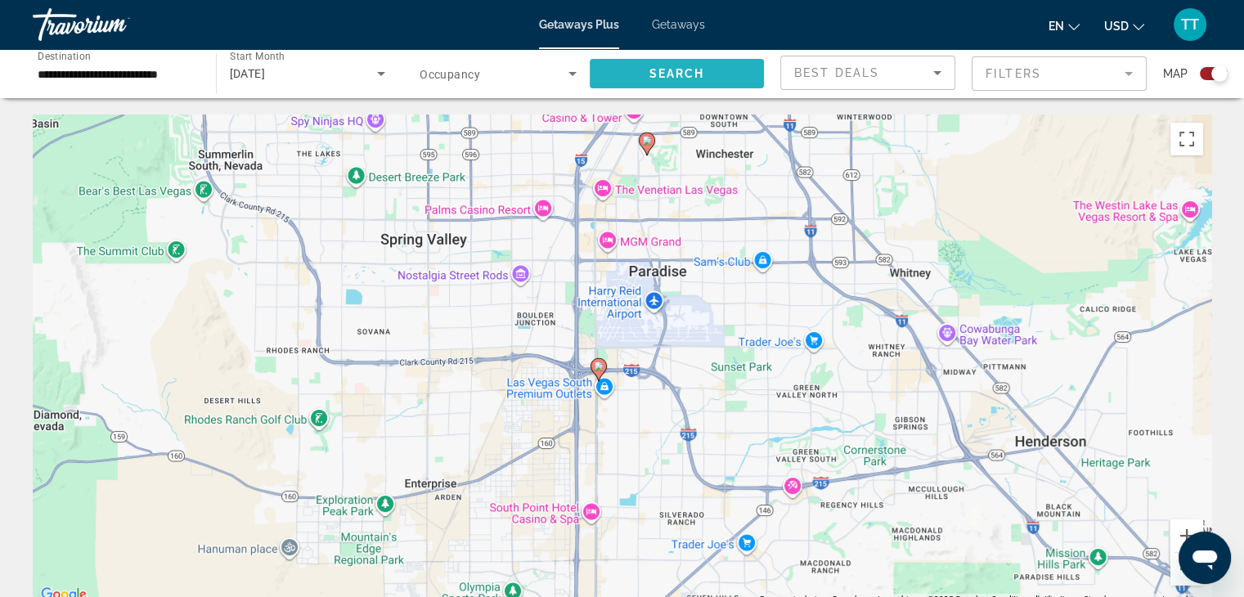
click at [733, 66] on span "Search widget" at bounding box center [676, 73] width 175 height 39
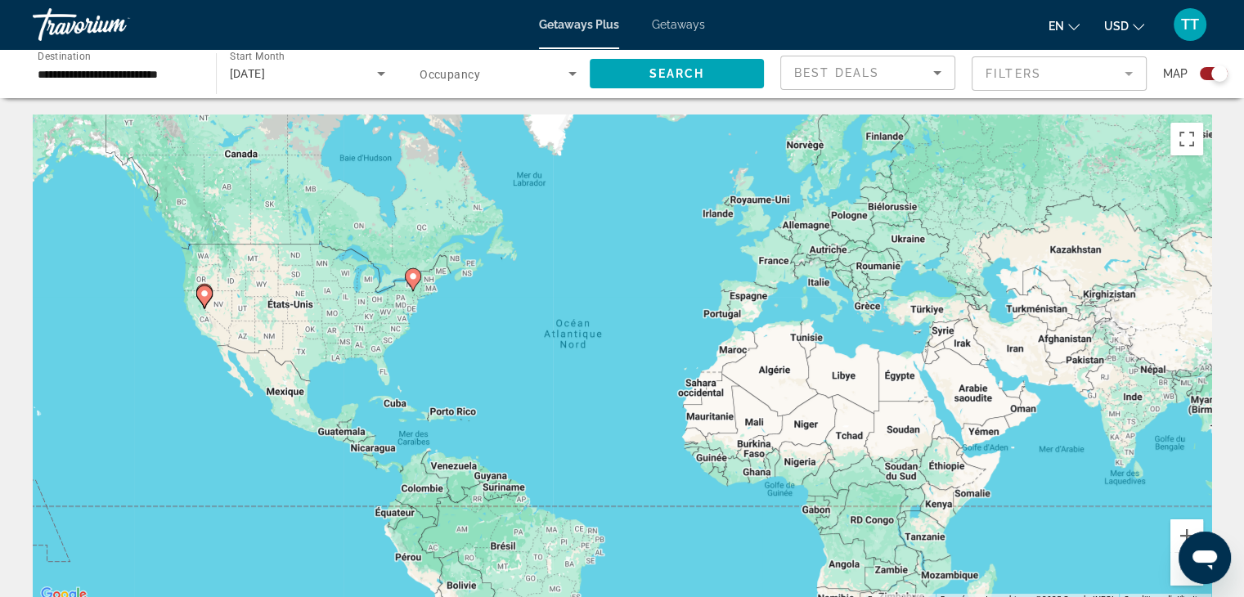
click at [157, 67] on input "**********" at bounding box center [116, 75] width 157 height 20
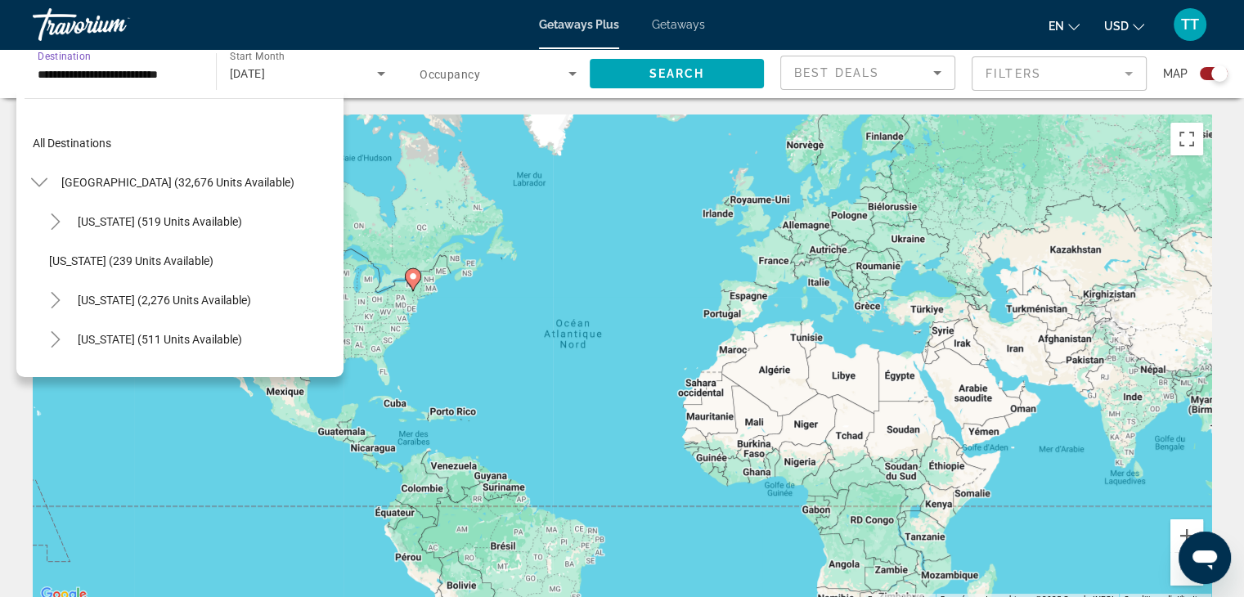
scroll to position [843, 0]
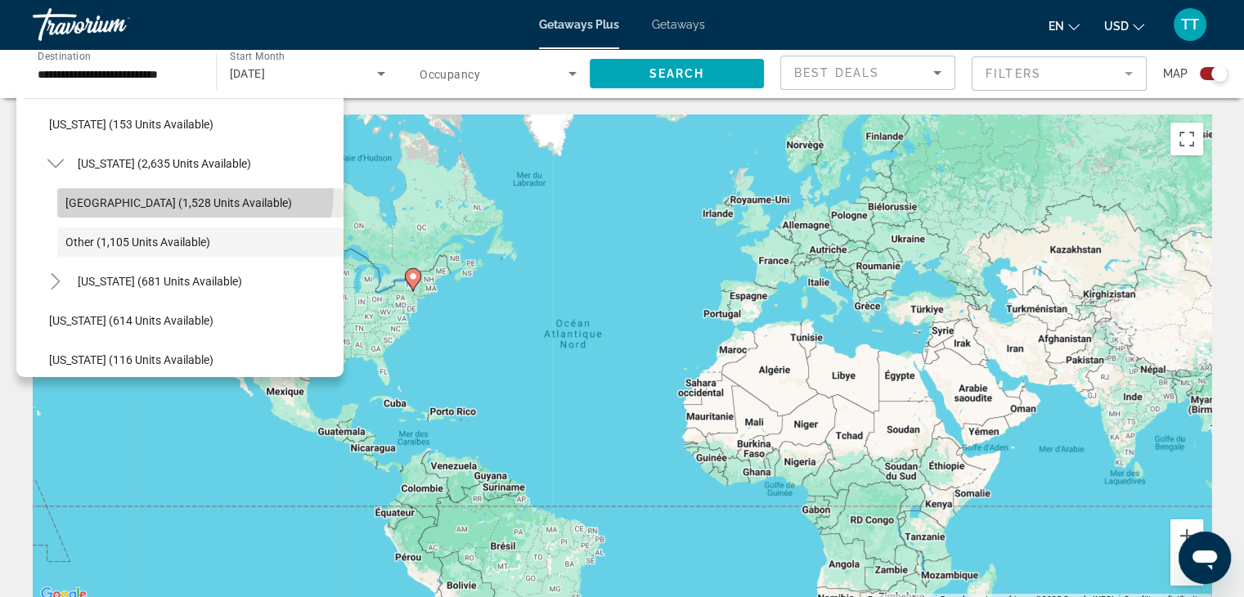
click at [152, 186] on span "Search widget" at bounding box center [200, 202] width 286 height 39
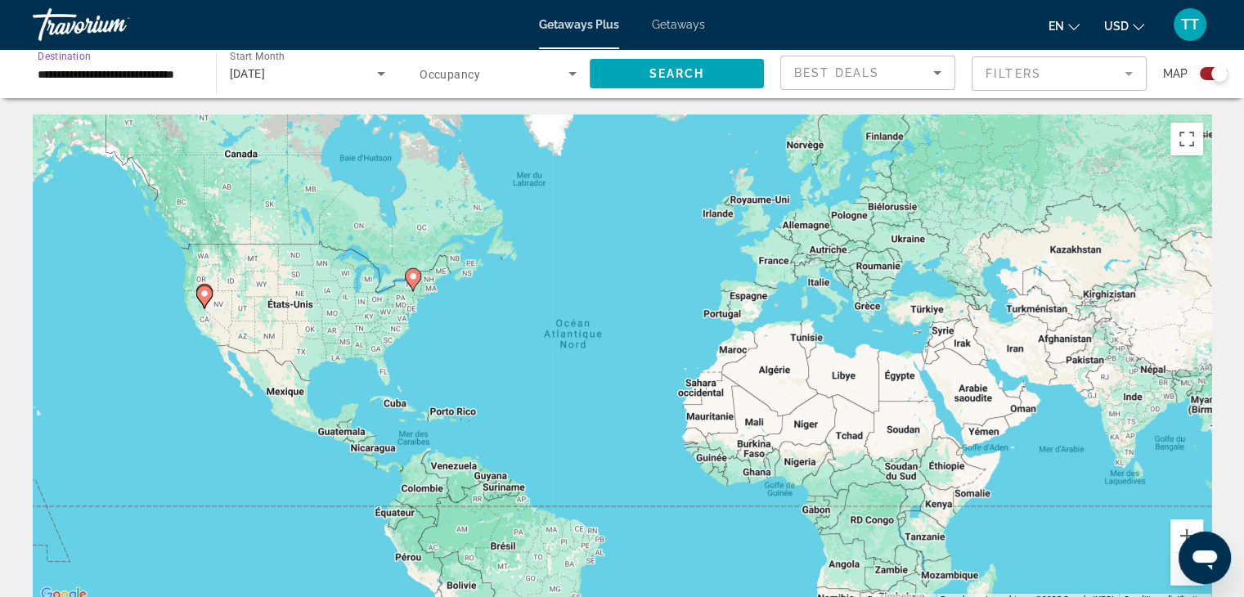
click at [266, 70] on span "September 2025" at bounding box center [248, 73] width 36 height 13
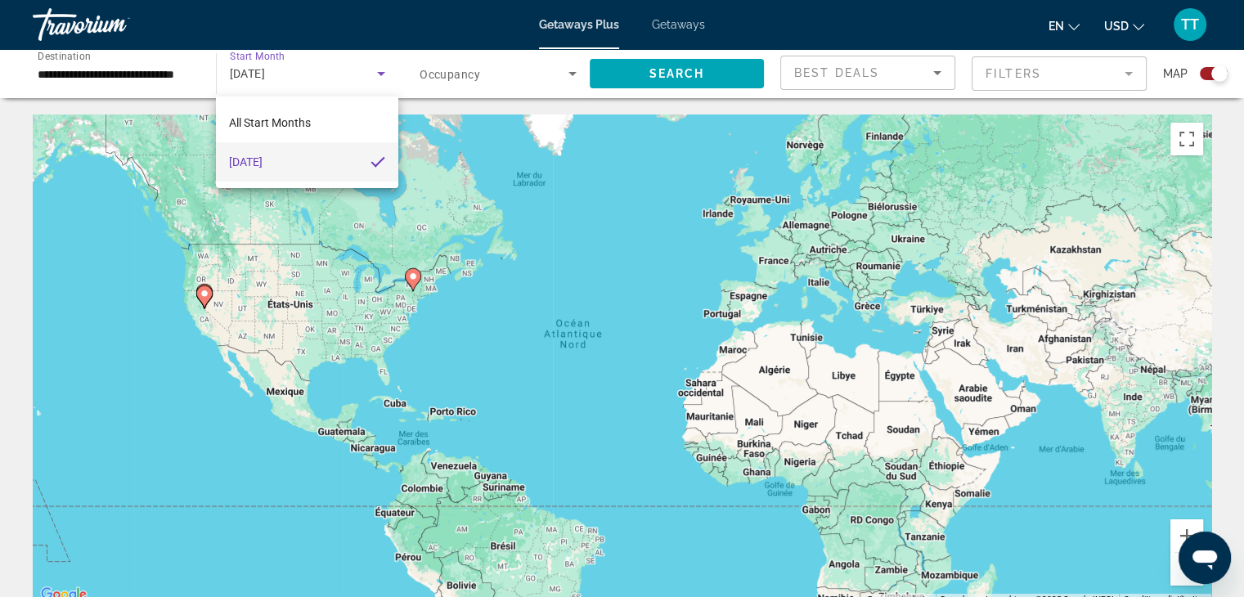
click at [301, 69] on div at bounding box center [622, 298] width 1244 height 597
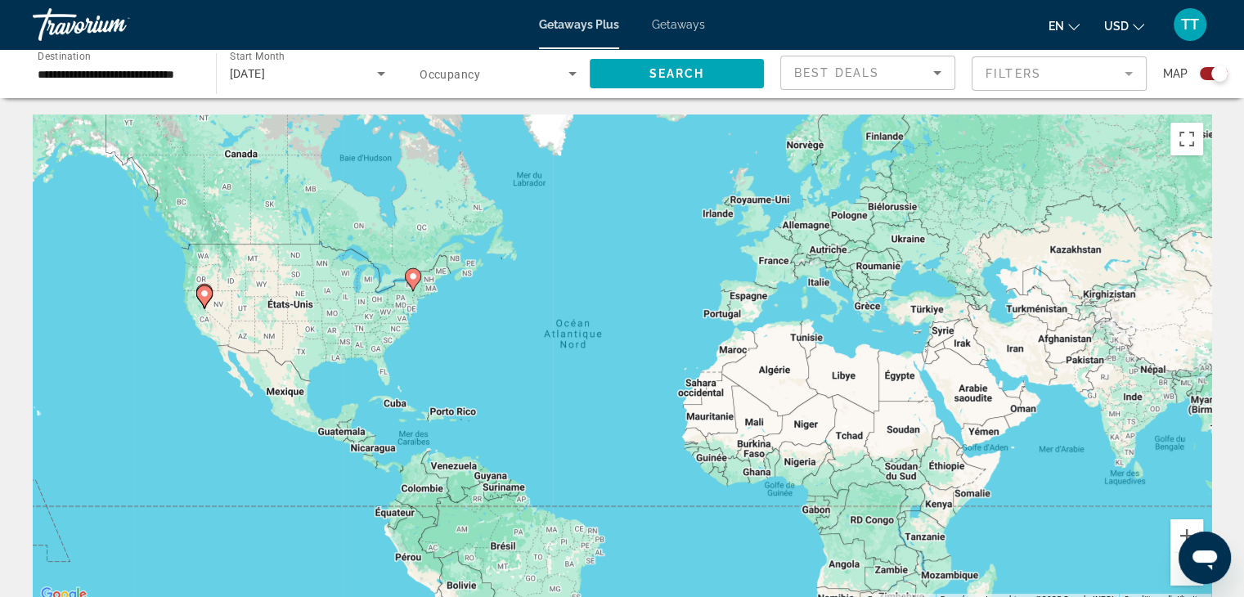
click at [538, 79] on span "Search widget" at bounding box center [493, 74] width 149 height 20
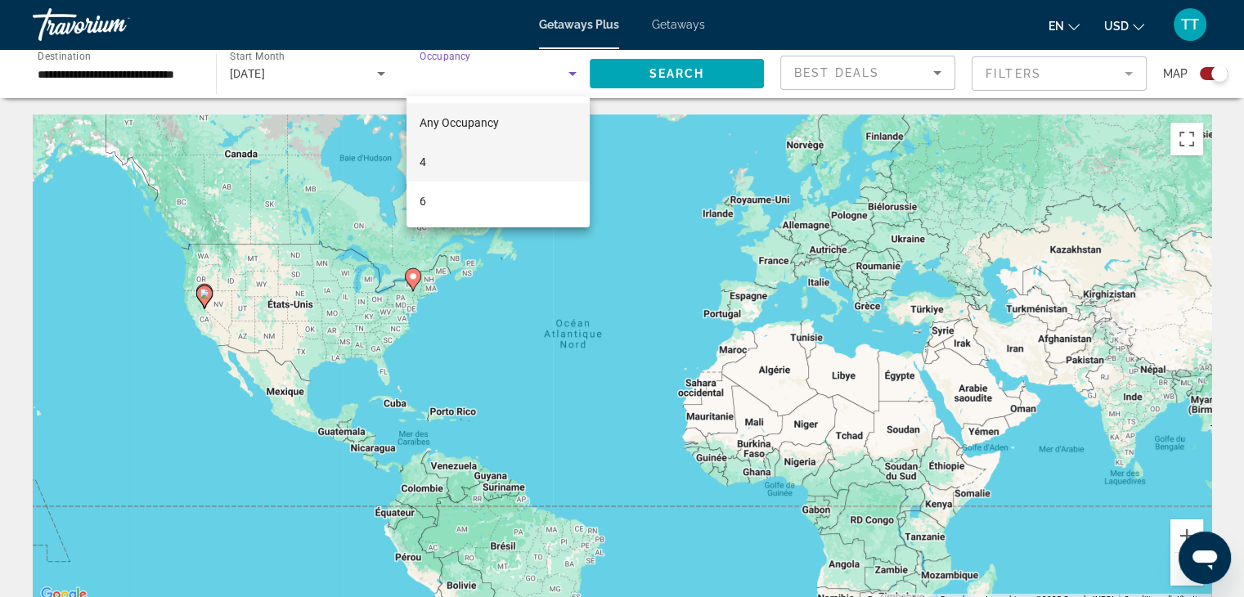
click at [474, 153] on mat-option "4" at bounding box center [497, 161] width 183 height 39
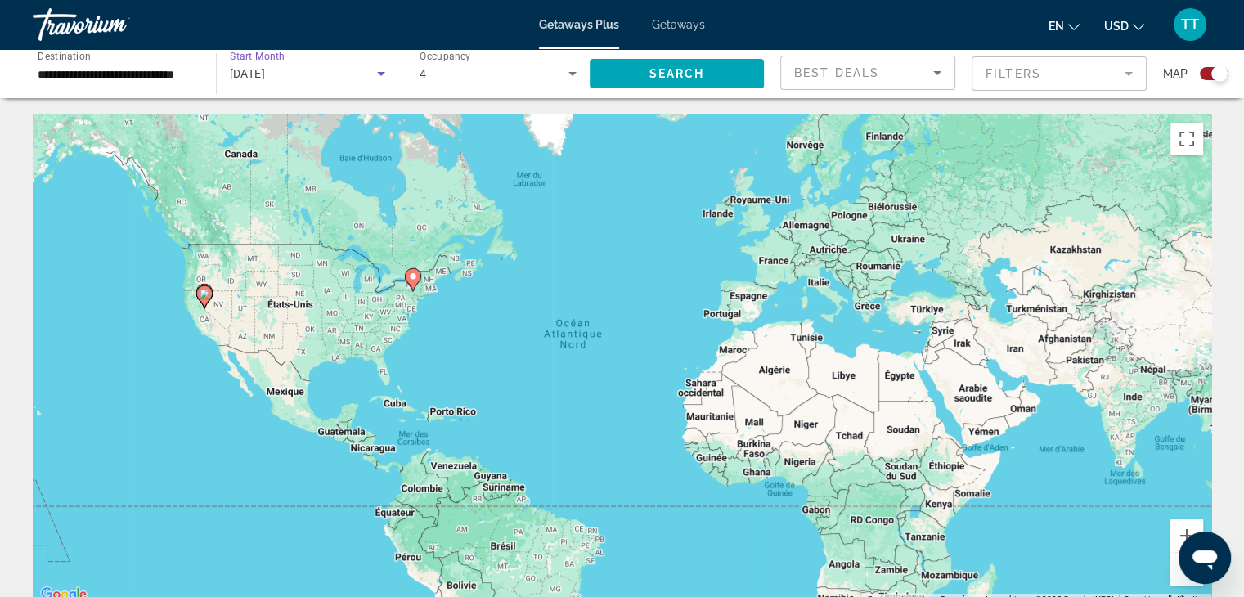
click at [266, 78] on span "September 2025" at bounding box center [248, 73] width 36 height 13
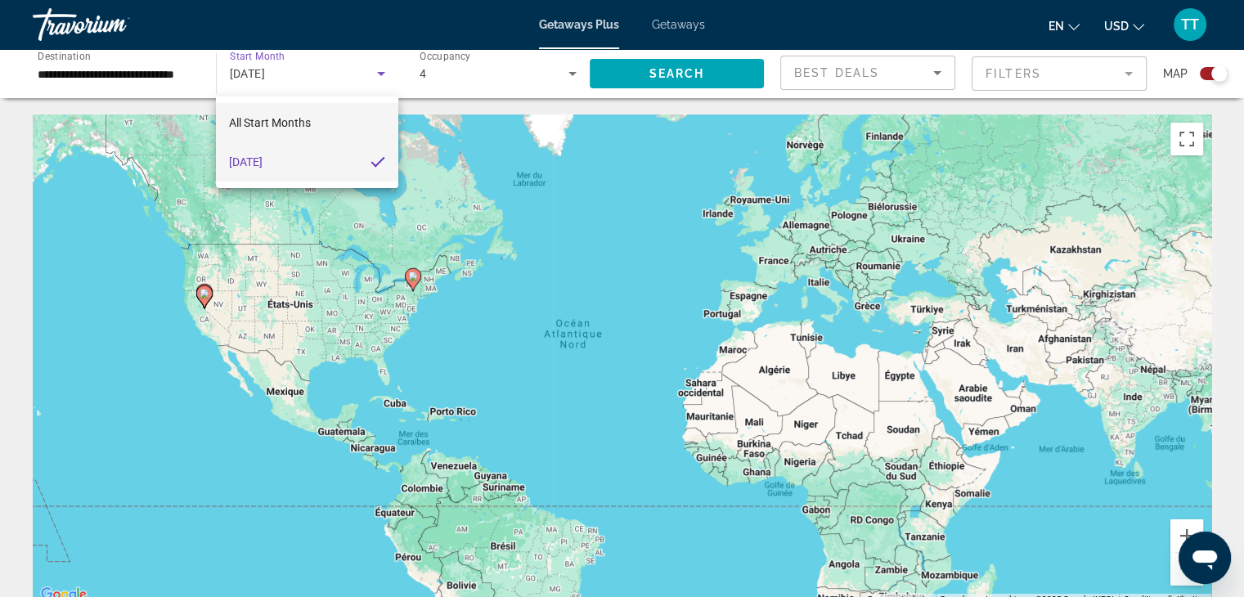
click at [298, 132] on span "All Start Months" at bounding box center [270, 123] width 82 height 20
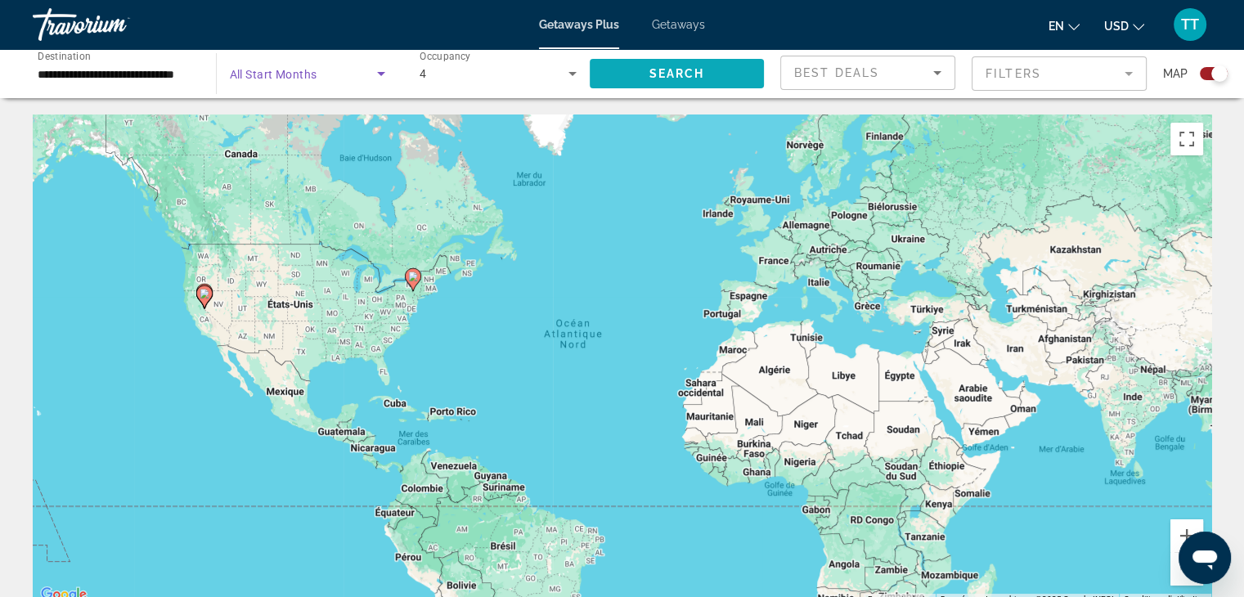
click at [721, 64] on span "Search widget" at bounding box center [676, 73] width 175 height 39
click at [309, 71] on span "All Start Months" at bounding box center [273, 74] width 87 height 13
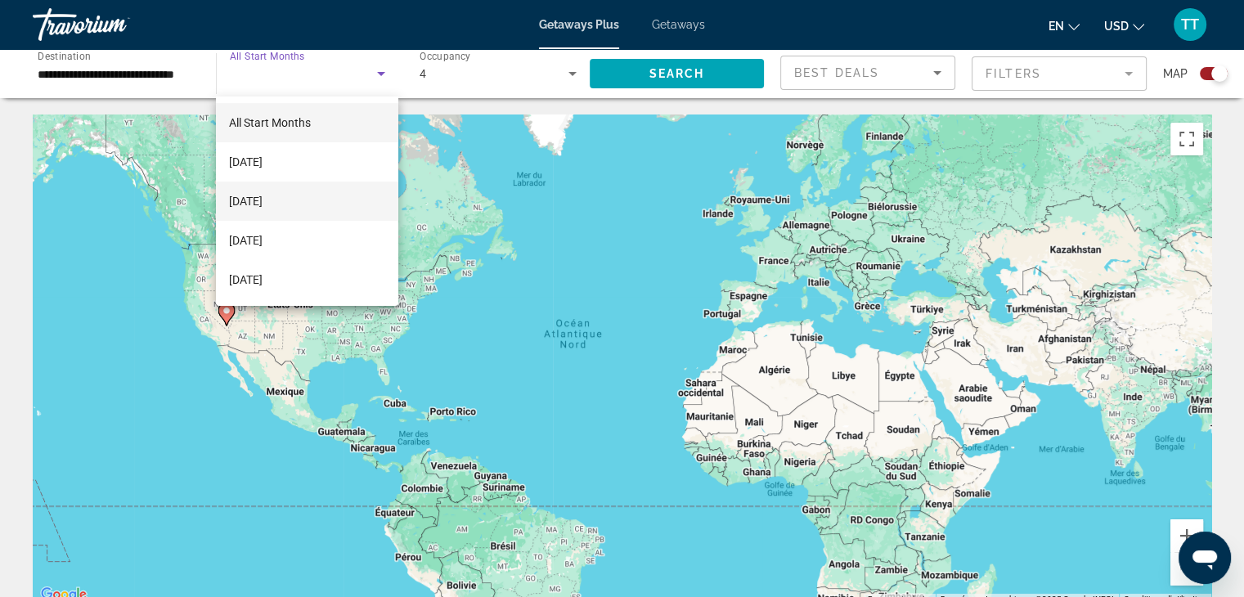
click at [303, 187] on mat-option "October 2025" at bounding box center [307, 201] width 182 height 39
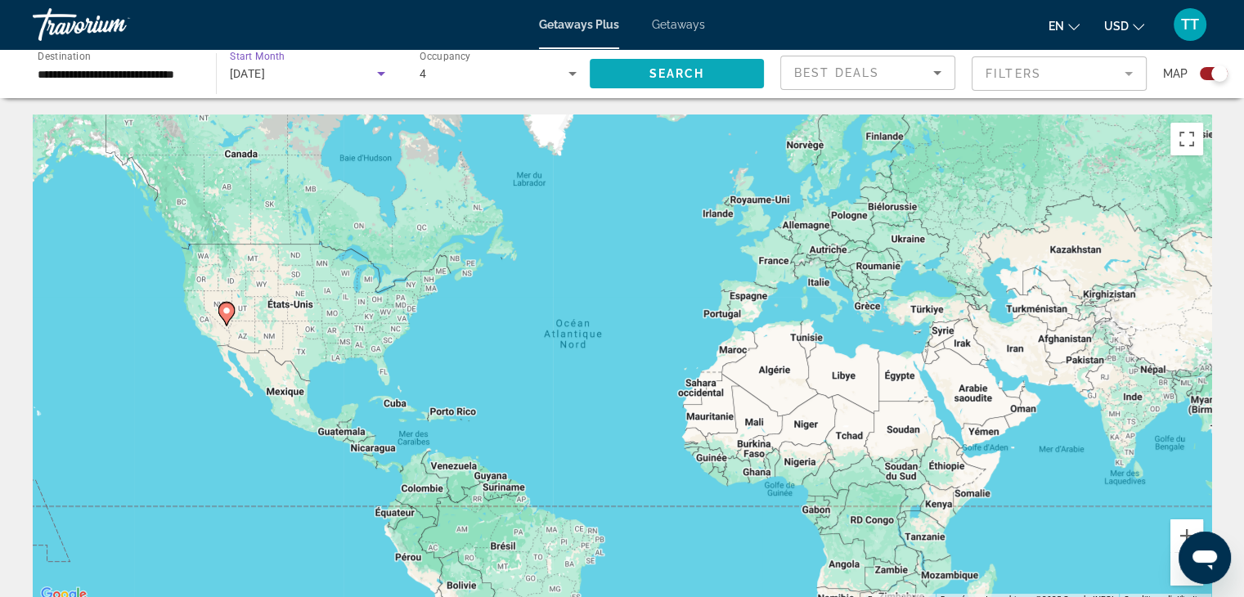
click at [710, 71] on span "Search widget" at bounding box center [676, 73] width 175 height 39
click at [114, 79] on input "**********" at bounding box center [116, 75] width 157 height 20
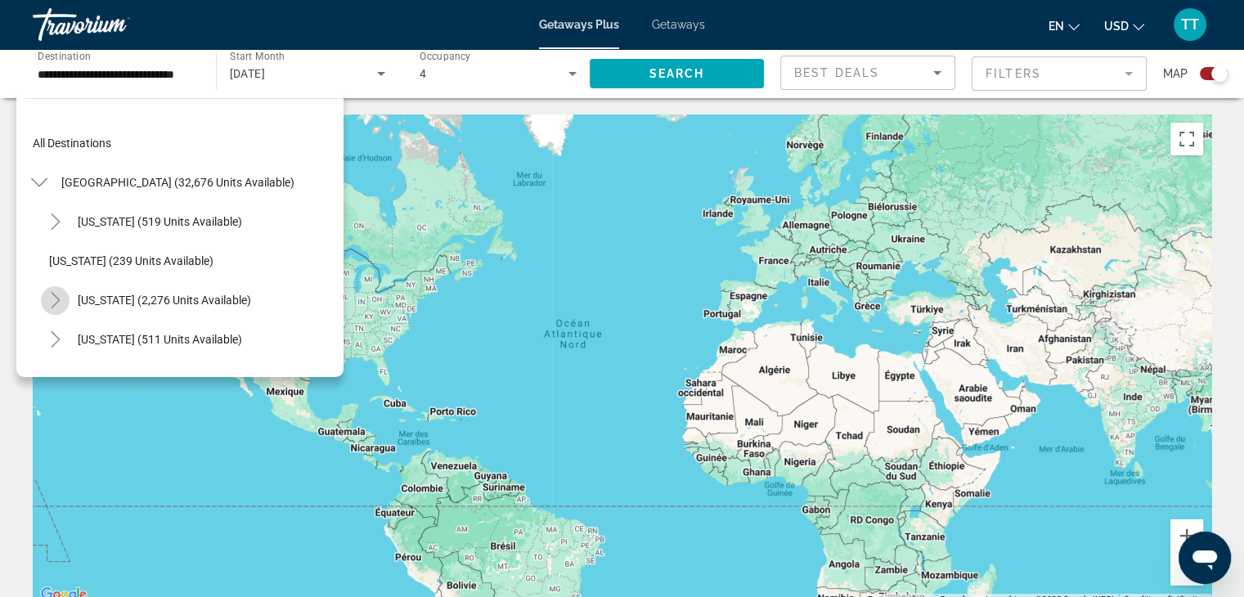
click at [53, 302] on icon "Toggle California (2,276 units available)" at bounding box center [55, 300] width 16 height 16
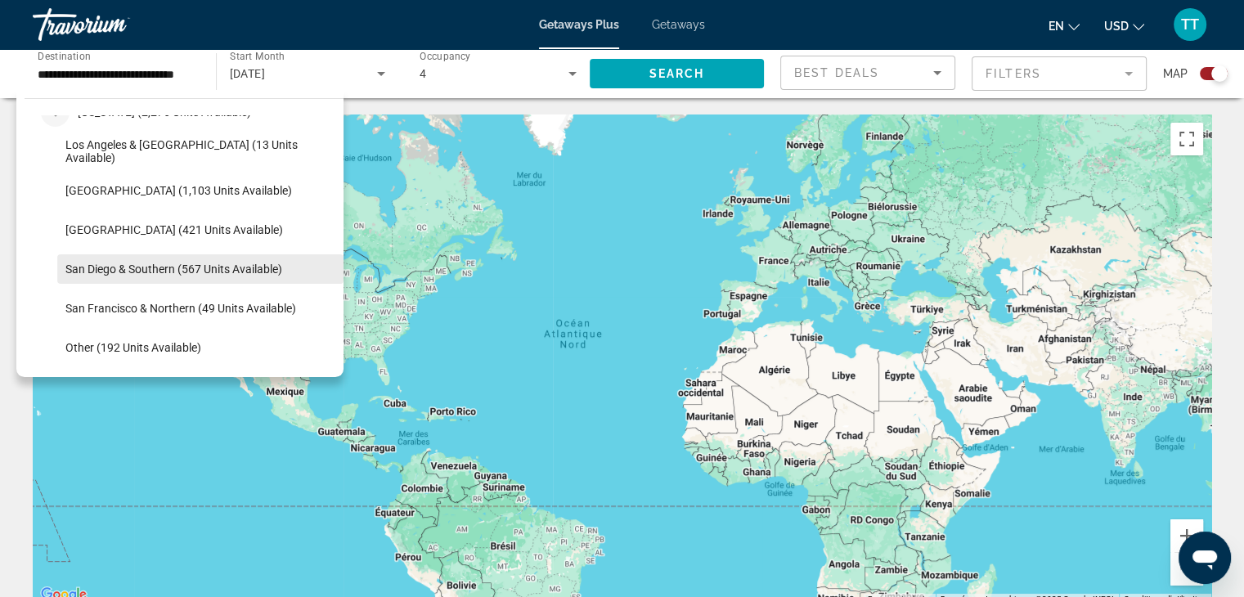
scroll to position [164, 0]
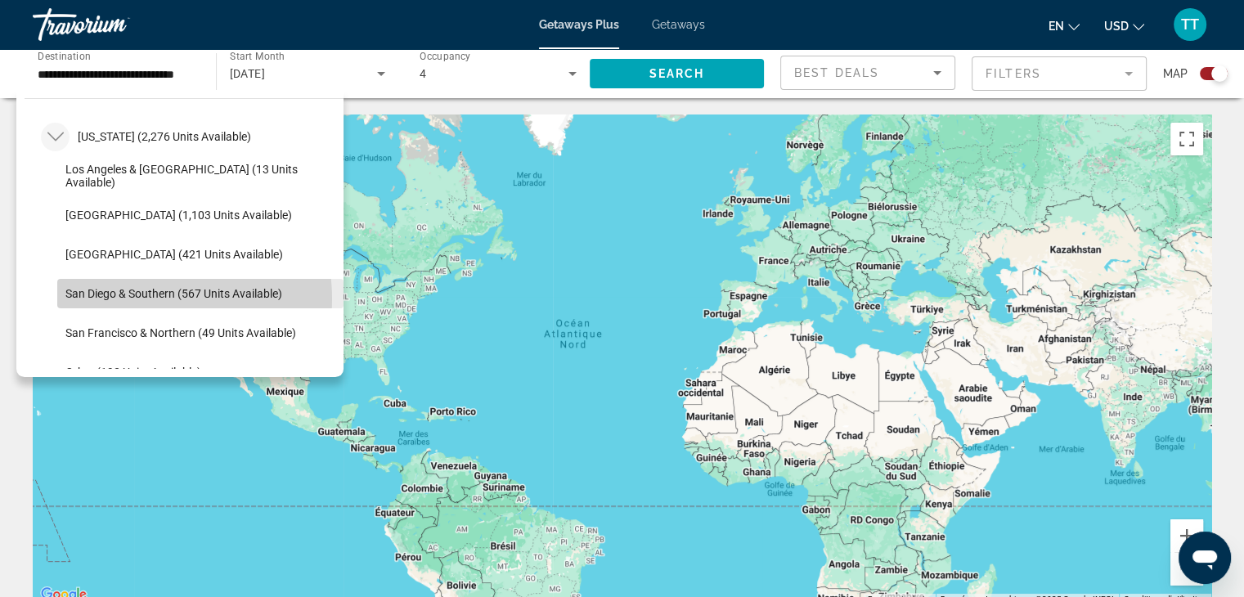
click at [141, 298] on span "San Diego & Southern (567 units available)" at bounding box center [173, 293] width 217 height 13
type input "**********"
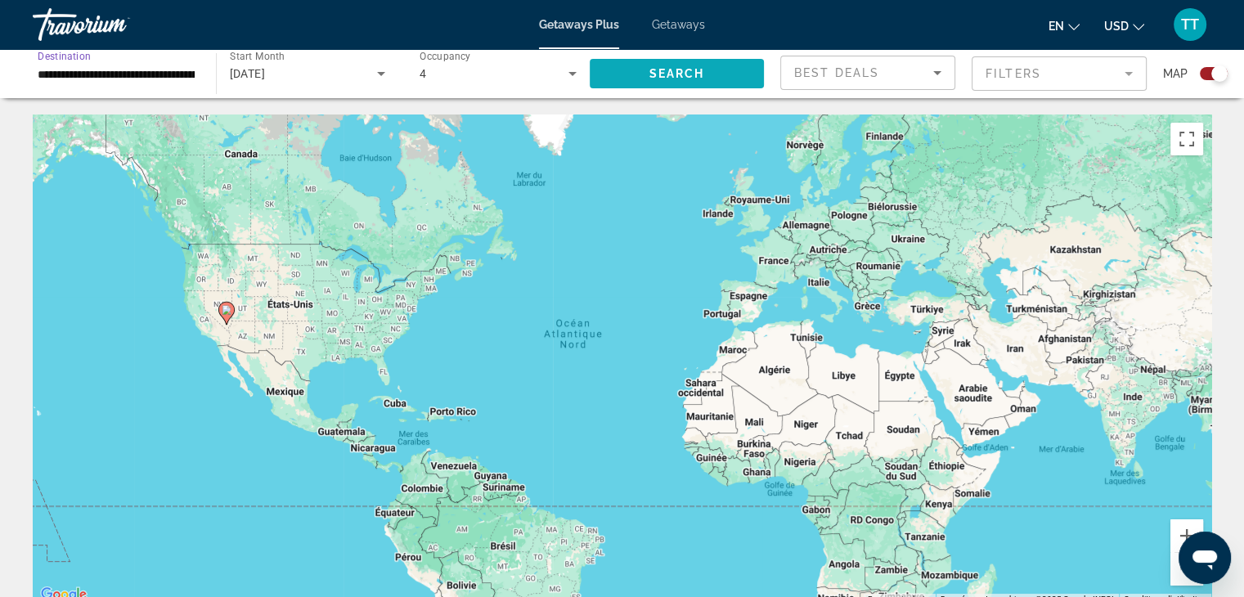
click at [693, 67] on button "Search" at bounding box center [676, 73] width 175 height 29
click at [233, 334] on div "Pour activer le glissement avec le clavier, appuyez sur Alt+Entrée. Une fois ce…" at bounding box center [622, 359] width 1178 height 491
click at [216, 334] on icon "Main content" at bounding box center [216, 329] width 15 height 21
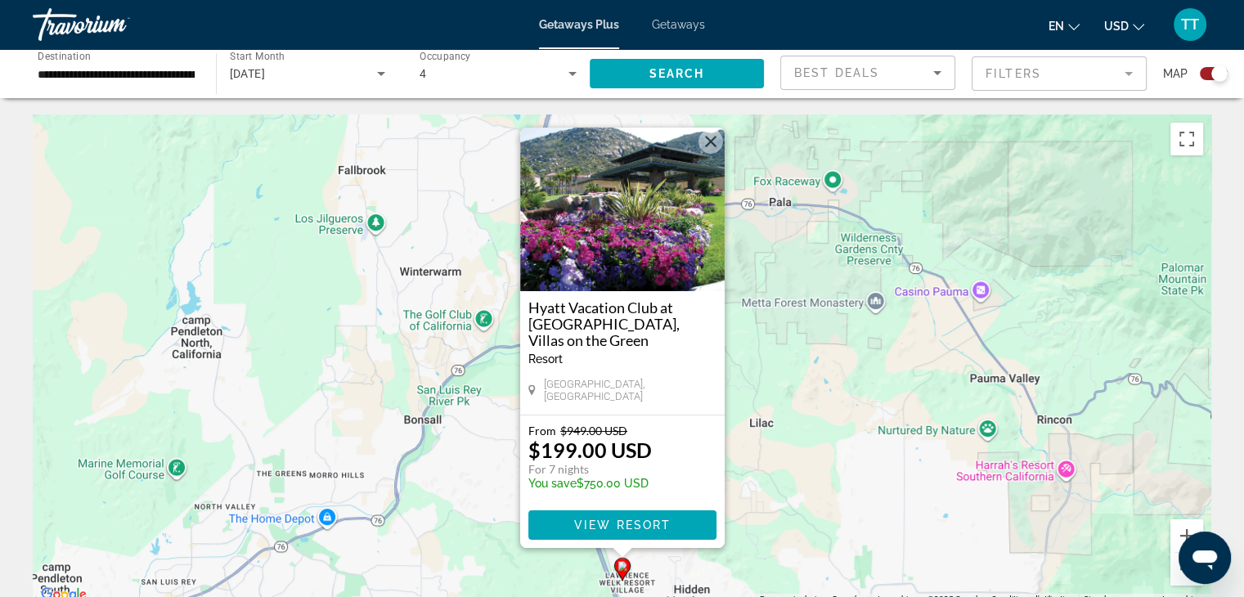
click at [715, 147] on button "Fermer" at bounding box center [710, 141] width 25 height 25
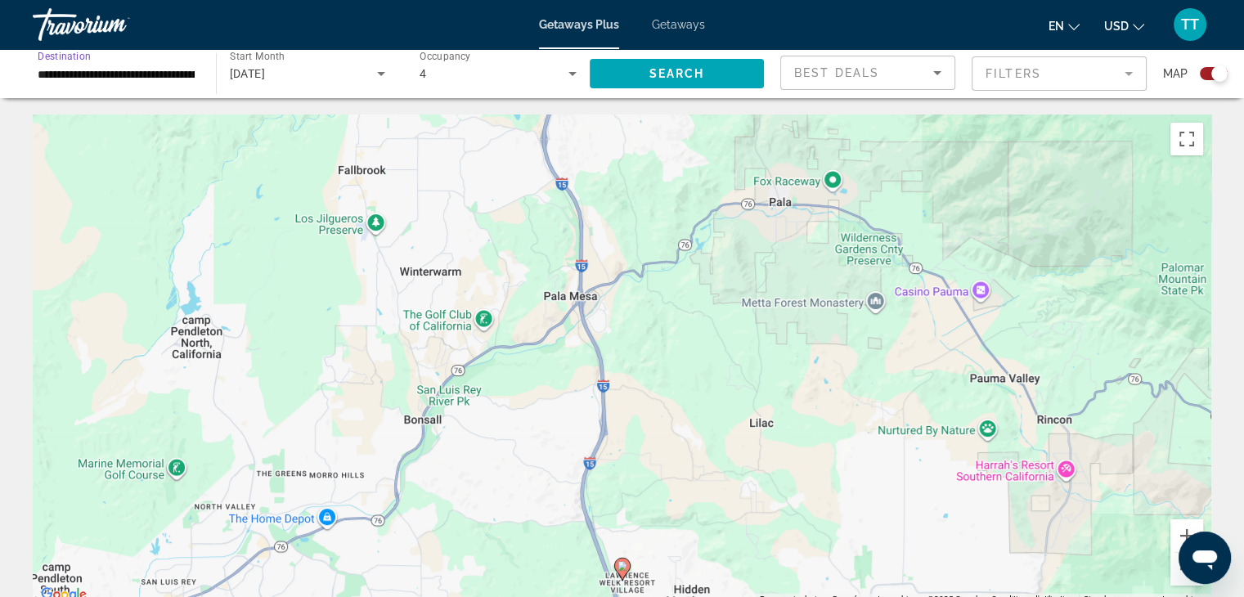
click at [150, 78] on input "**********" at bounding box center [116, 75] width 157 height 20
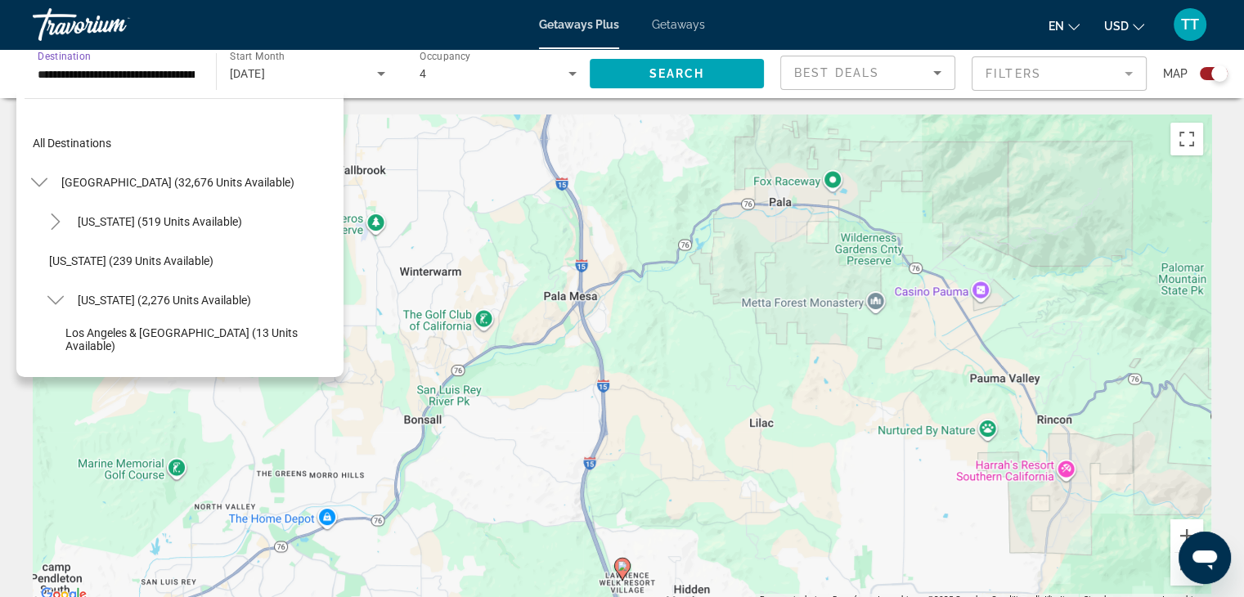
scroll to position [215, 0]
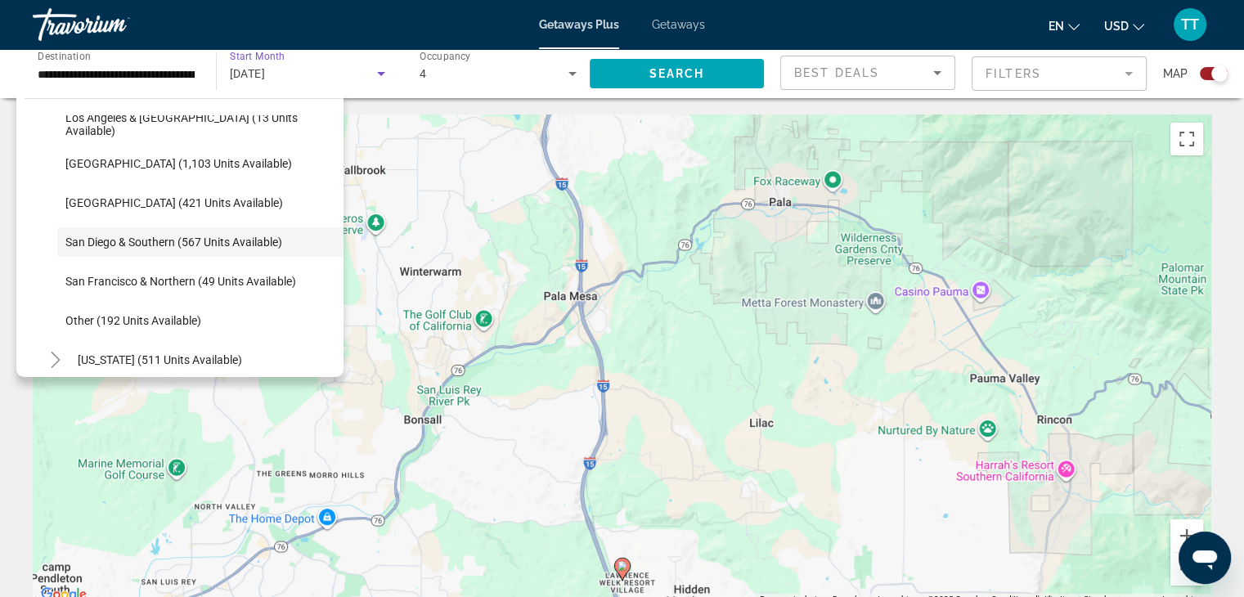
click at [325, 79] on div "October 2025" at bounding box center [304, 74] width 148 height 20
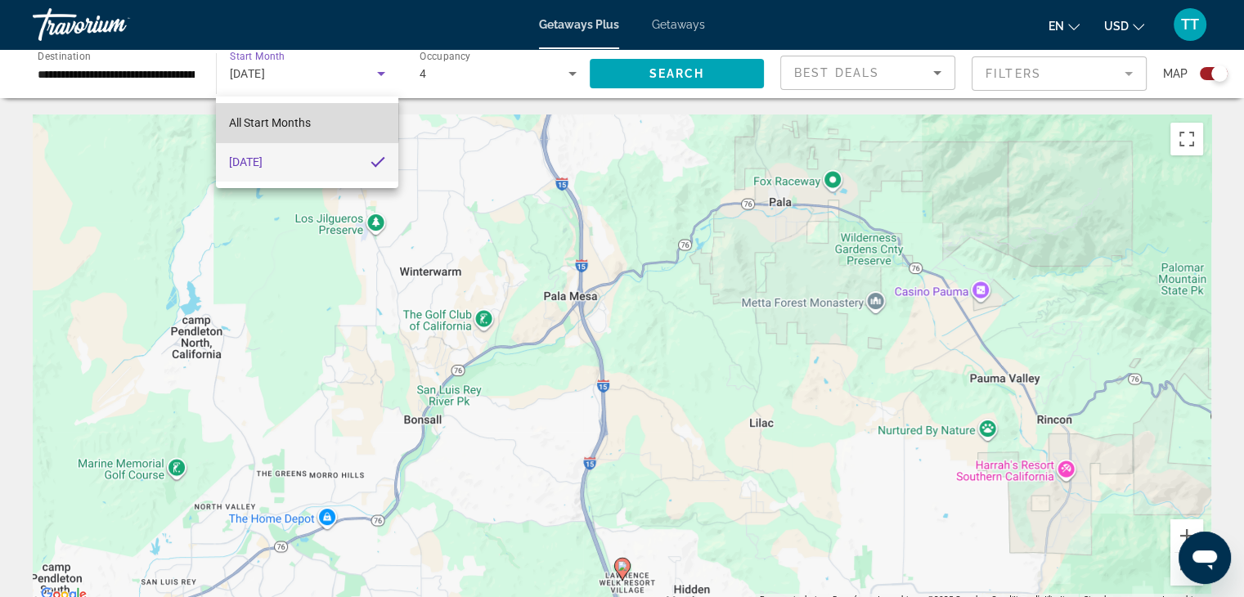
click at [304, 119] on span "All Start Months" at bounding box center [270, 122] width 82 height 13
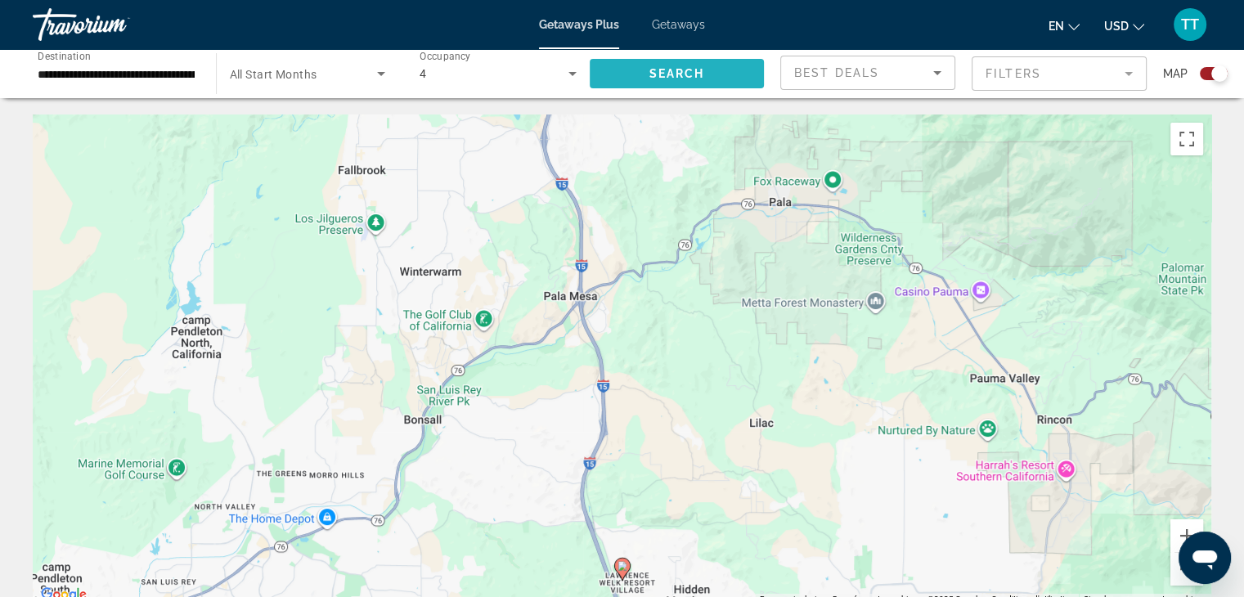
click at [713, 76] on span "Search widget" at bounding box center [676, 73] width 175 height 39
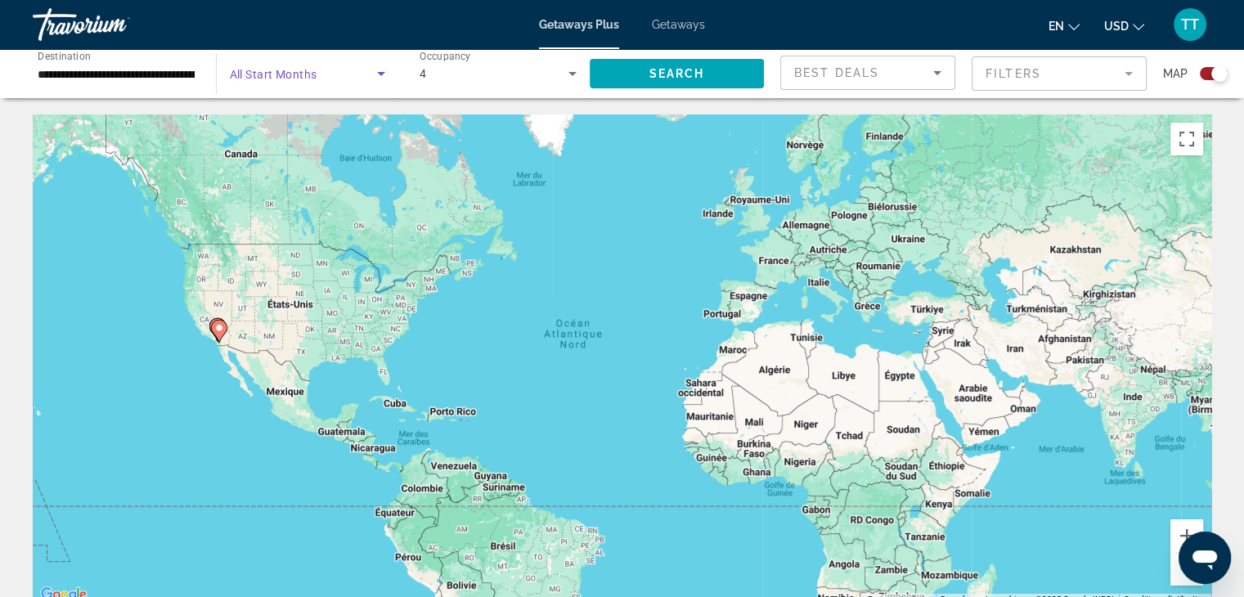
click at [317, 75] on span "Search widget" at bounding box center [304, 74] width 148 height 20
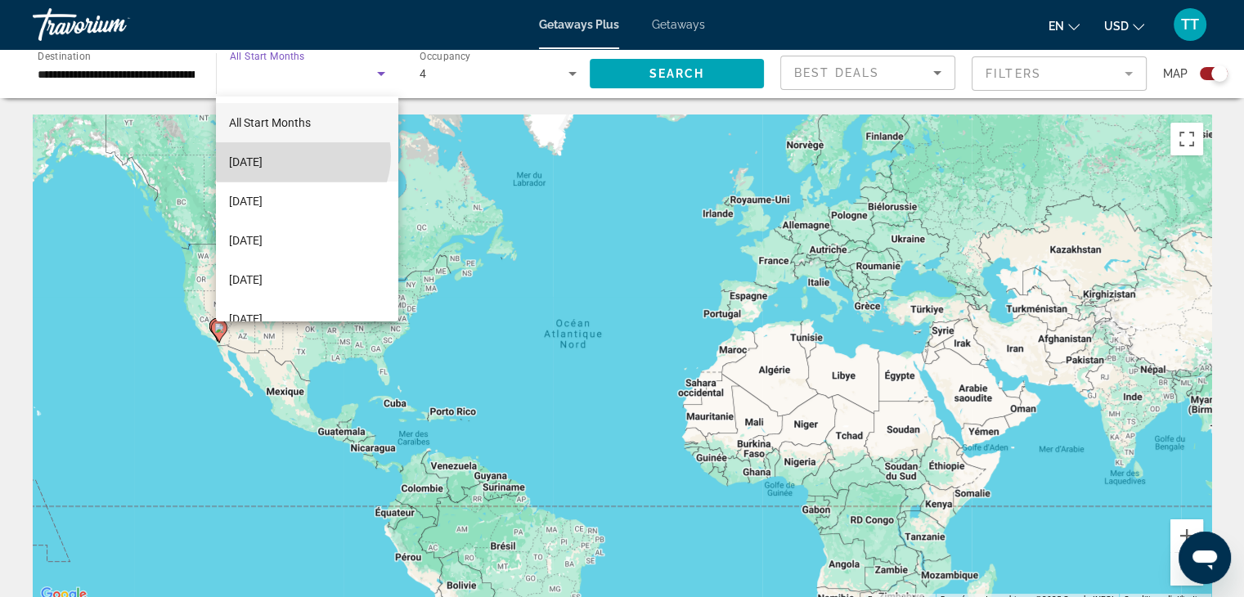
click at [302, 155] on mat-option "October 2025" at bounding box center [307, 161] width 182 height 39
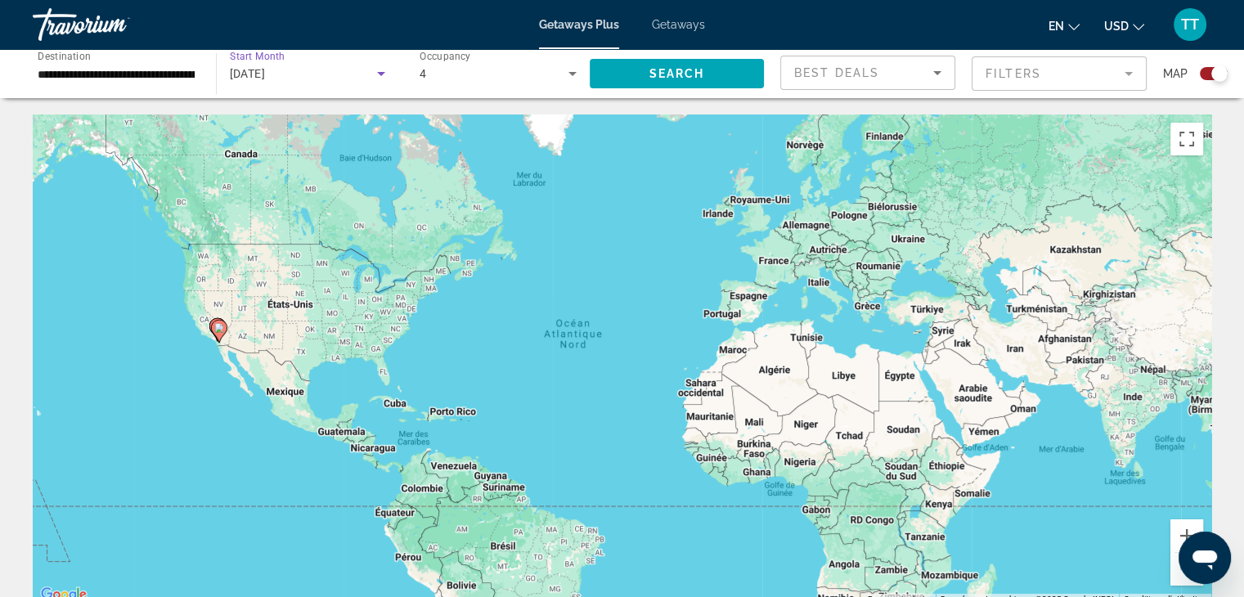
click at [665, 95] on div "Search" at bounding box center [684, 73] width 191 height 49
click at [641, 83] on span "Search widget" at bounding box center [676, 73] width 175 height 39
click at [218, 341] on gmp-advanced-marker "Main content" at bounding box center [217, 329] width 16 height 25
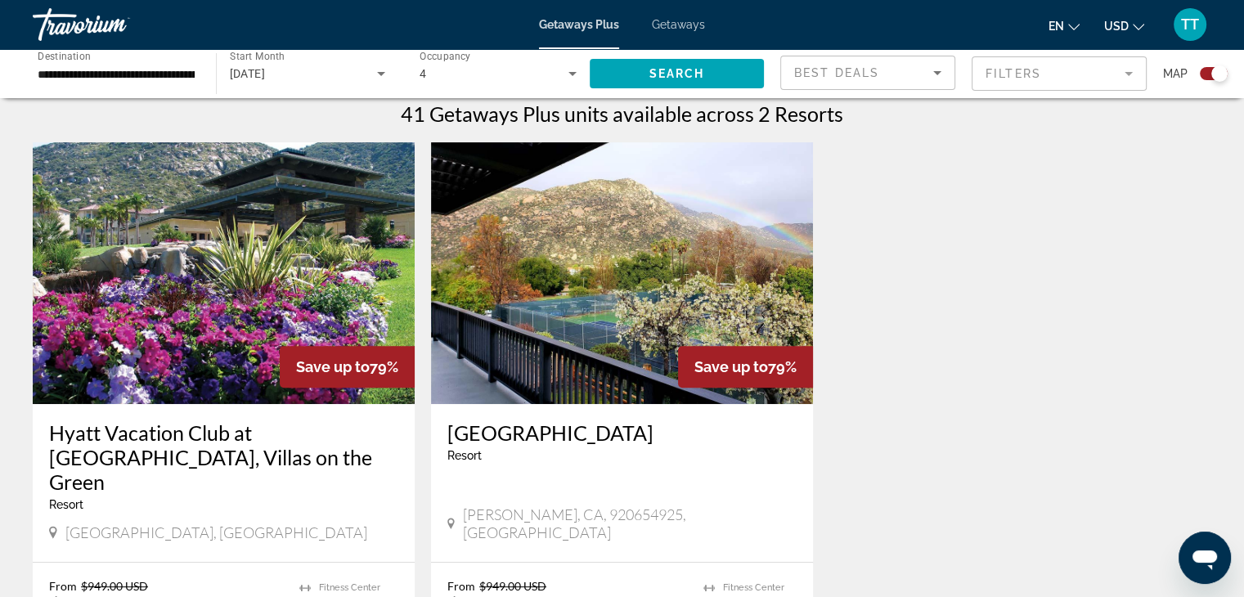
scroll to position [572, 0]
